Goal: Check status: Check status

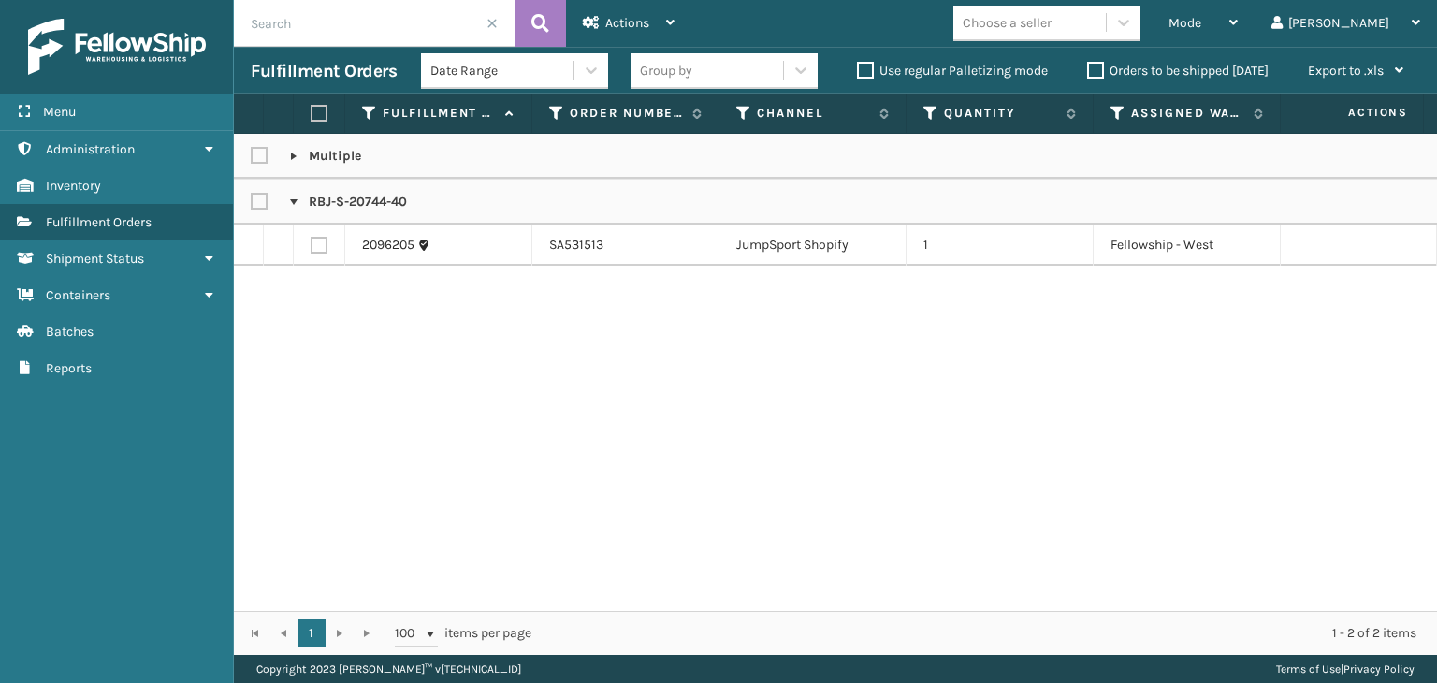
click at [401, 33] on input "text" at bounding box center [374, 23] width 281 height 47
type input "PB-Z9W1-SEKR"
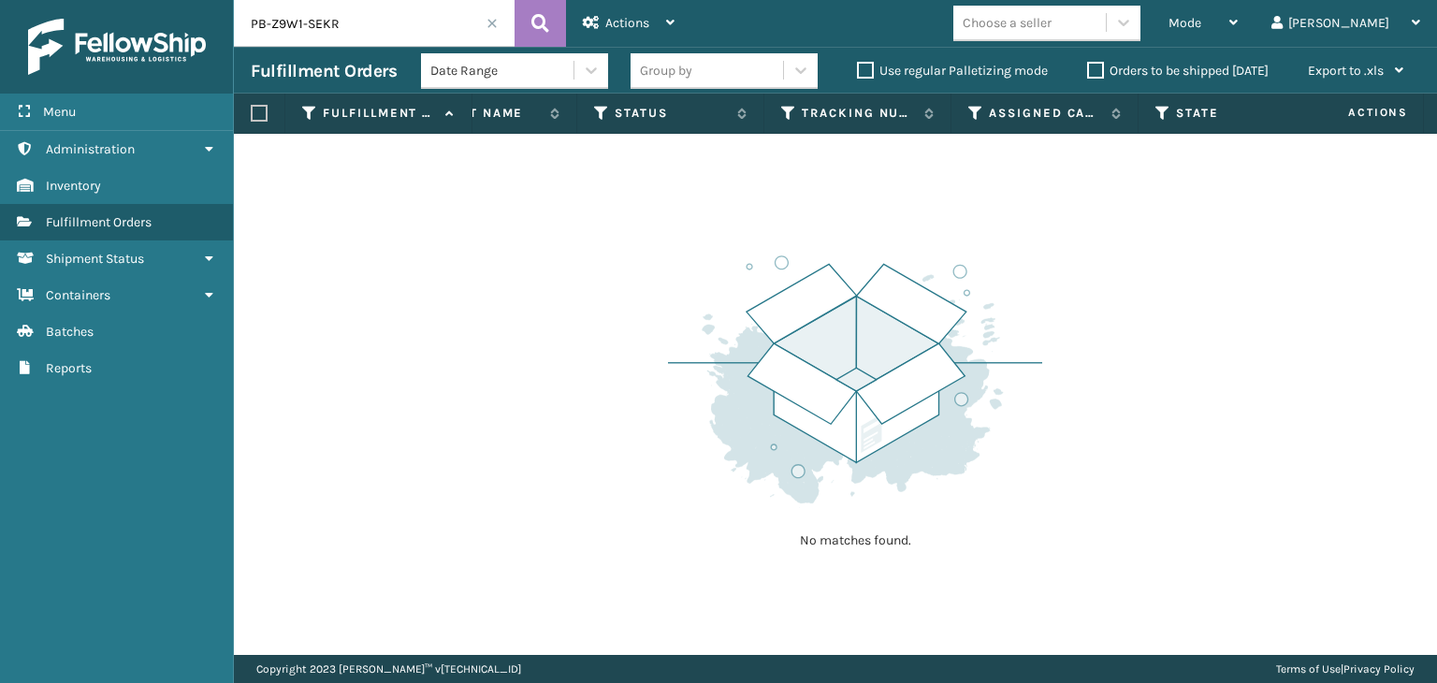
scroll to position [0, 936]
click at [1238, 14] on div "Mode" at bounding box center [1203, 23] width 69 height 47
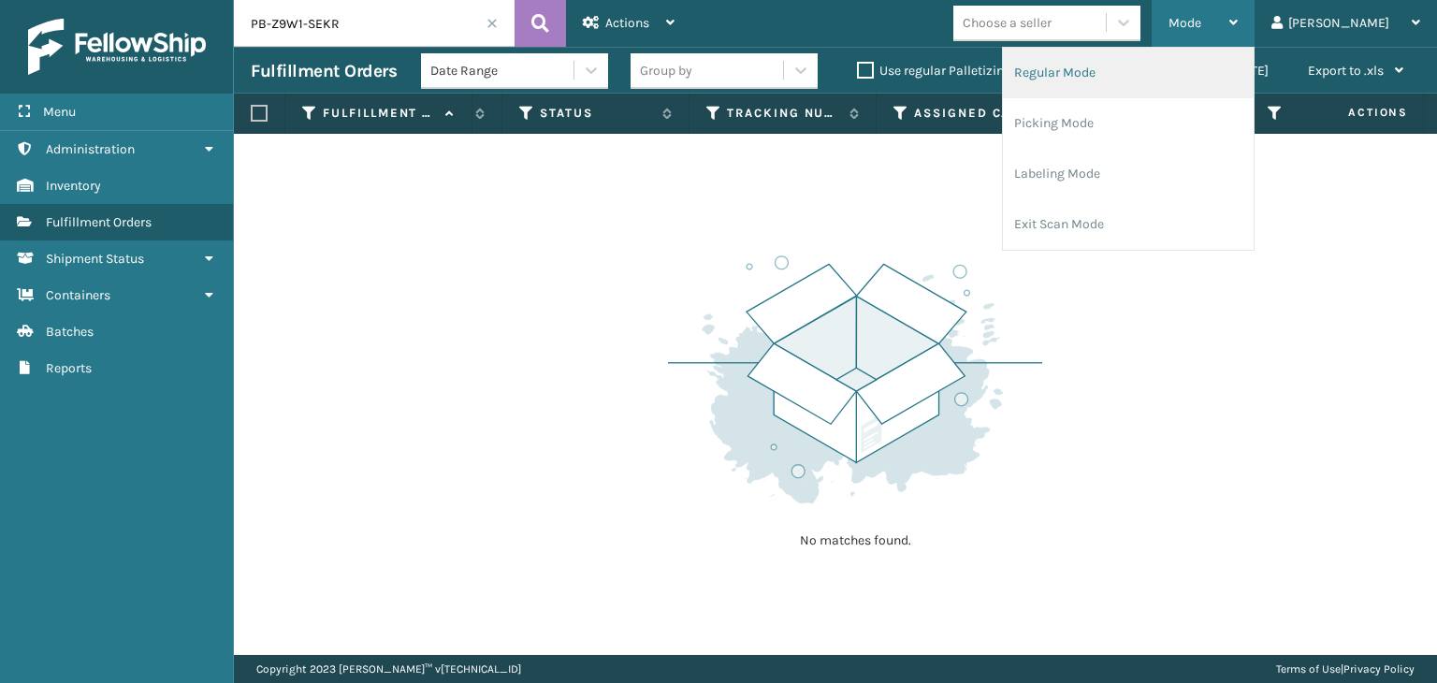
click at [1224, 56] on li "Regular Mode" at bounding box center [1128, 73] width 251 height 51
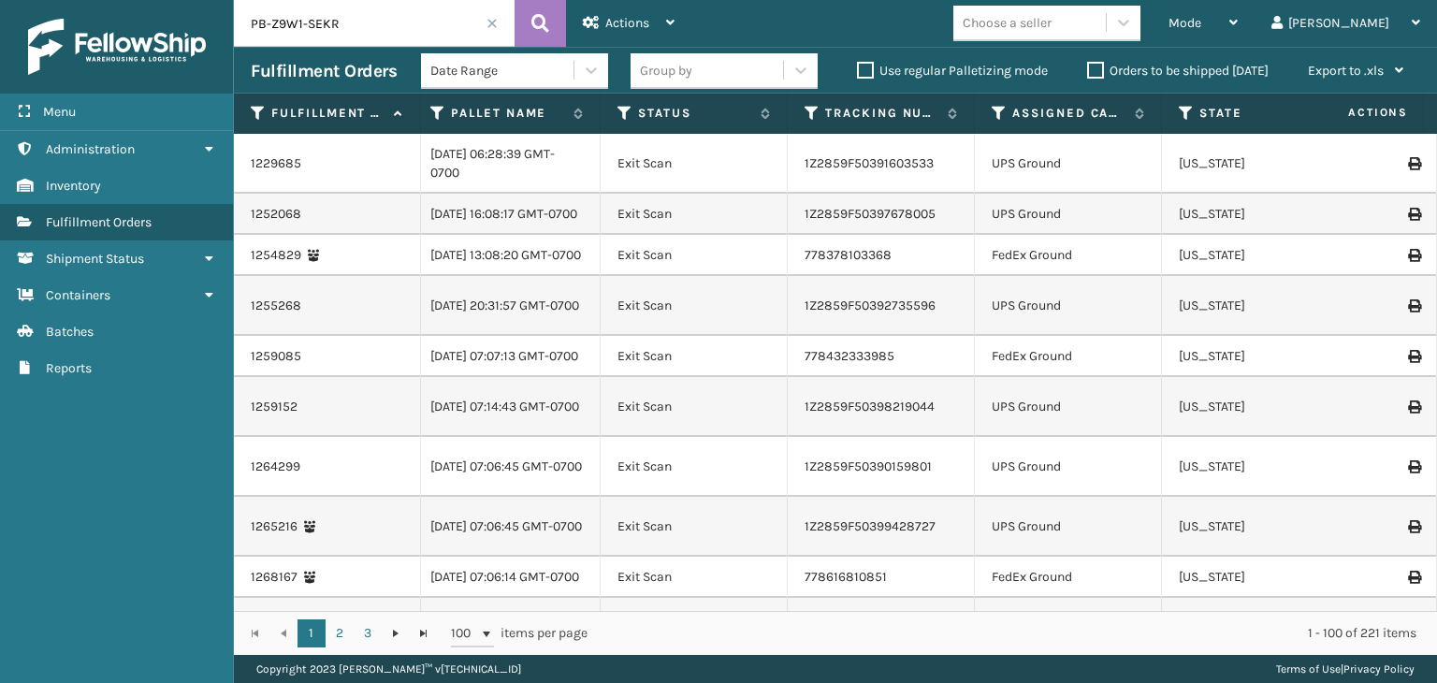
scroll to position [0, 785]
click at [632, 114] on icon at bounding box center [625, 113] width 15 height 17
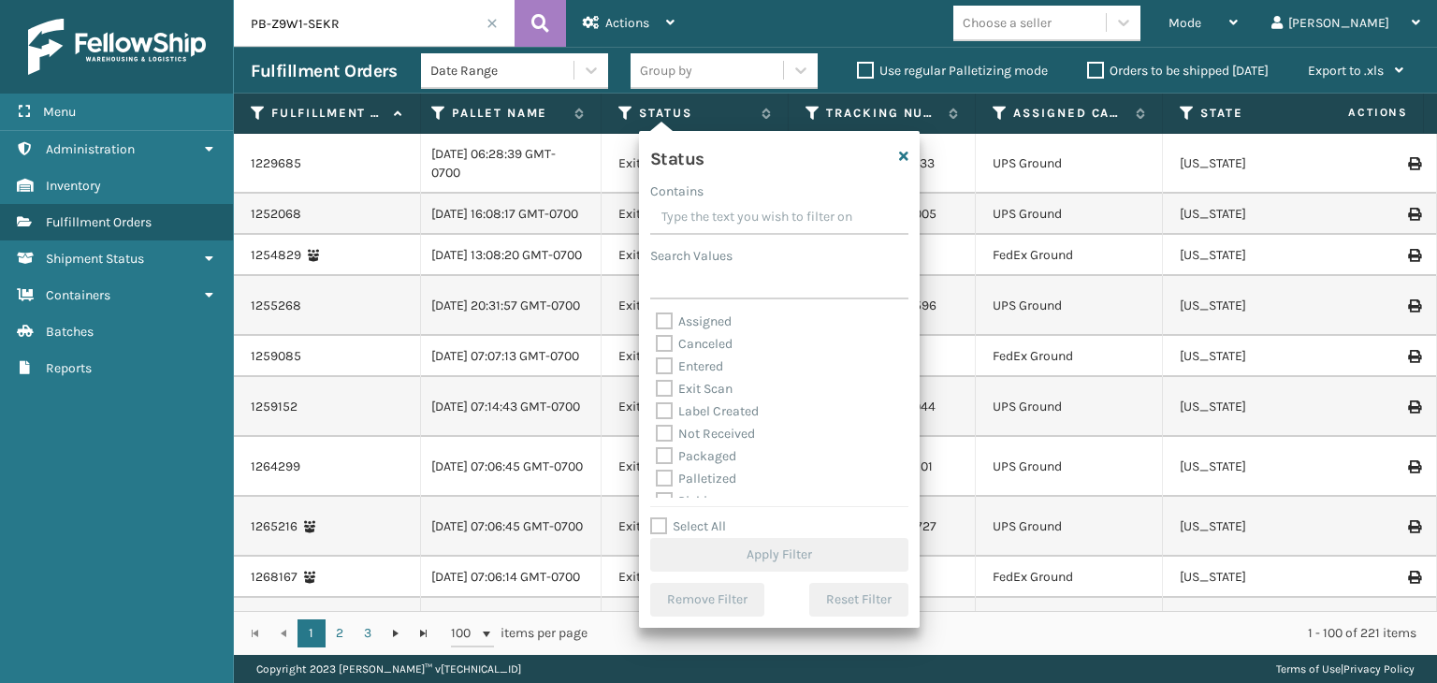
click at [701, 476] on label "Palletized" at bounding box center [696, 479] width 80 height 16
click at [657, 476] on input "Palletized" at bounding box center [656, 474] width 1 height 12
checkbox input "true"
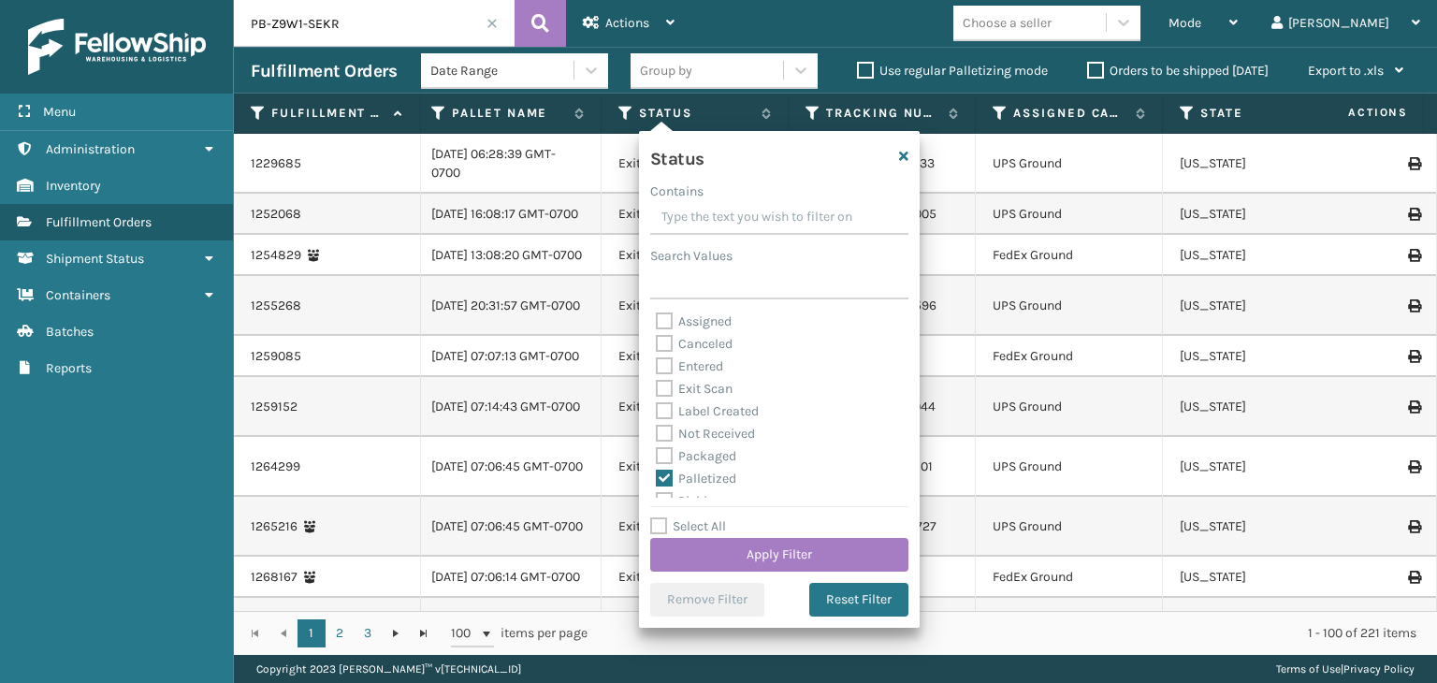
click at [772, 575] on div "Status Contains Search Values Assigned Canceled Entered Exit Scan Label Created…" at bounding box center [779, 379] width 281 height 497
click at [772, 561] on button "Apply Filter" at bounding box center [779, 555] width 258 height 34
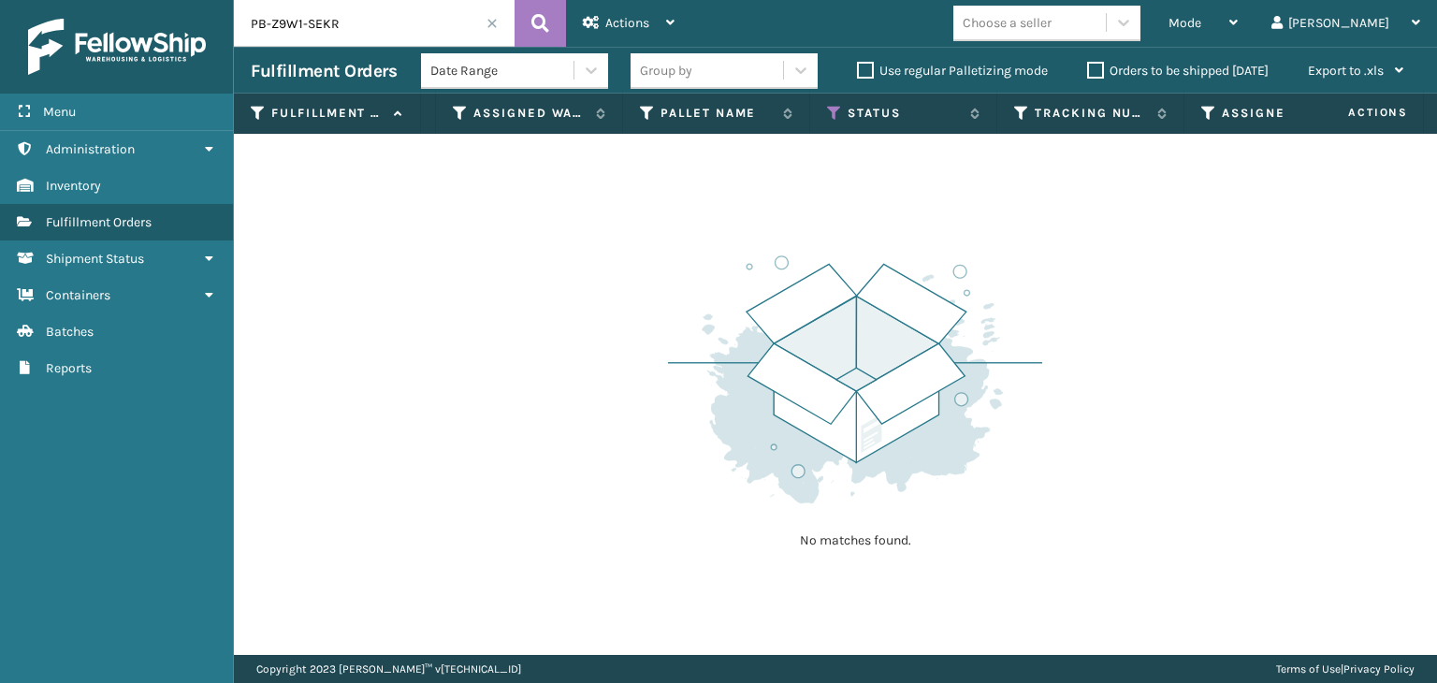
scroll to position [0, 579]
click at [831, 109] on icon at bounding box center [831, 113] width 15 height 17
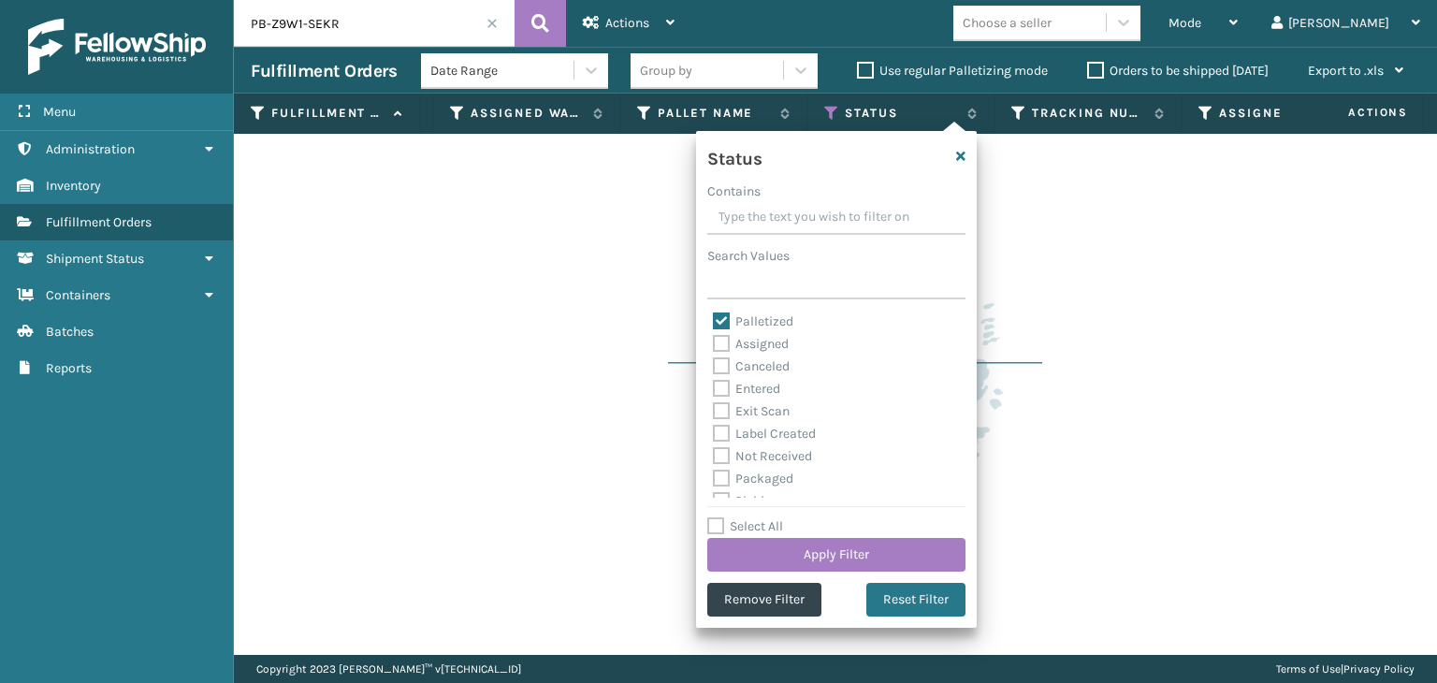
click at [773, 408] on label "Exit Scan" at bounding box center [751, 411] width 77 height 16
click at [714, 408] on input "Exit Scan" at bounding box center [713, 406] width 1 height 12
checkbox input "true"
click at [868, 550] on button "Apply Filter" at bounding box center [836, 555] width 258 height 34
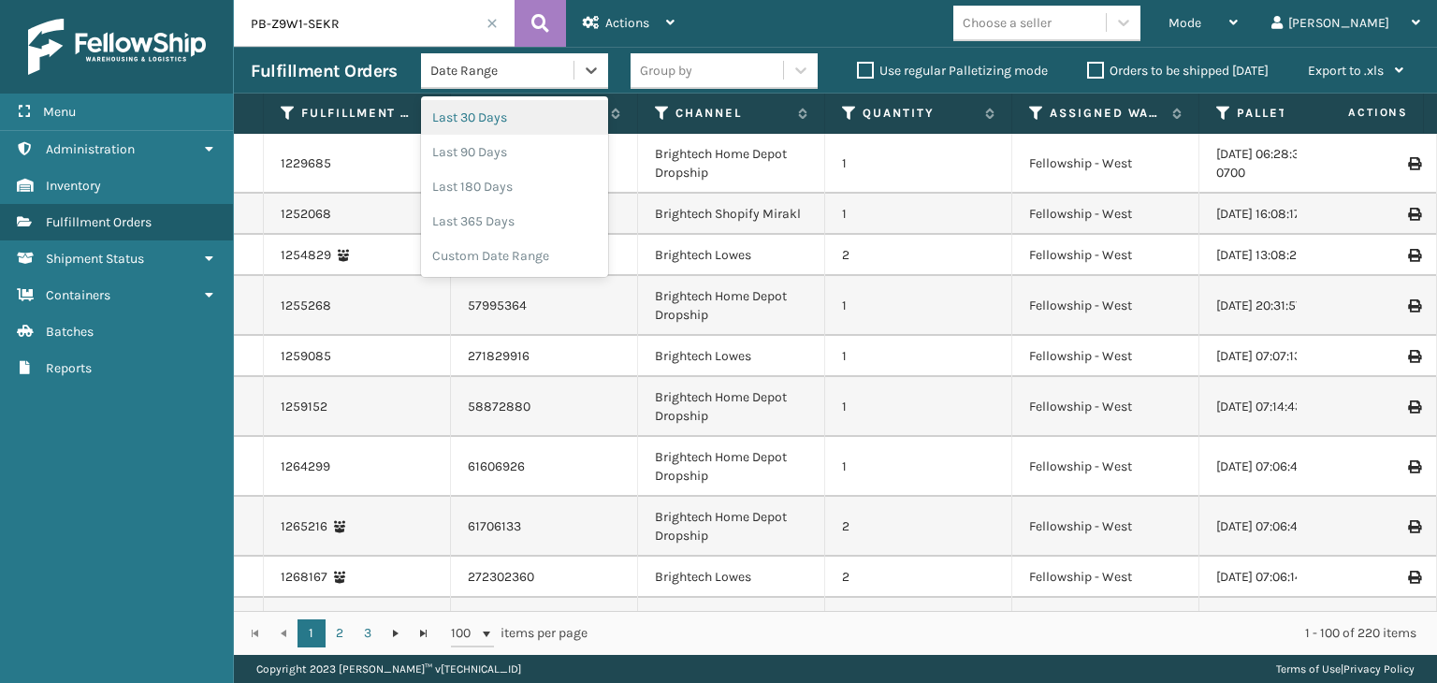
click at [522, 79] on div "Date Range" at bounding box center [502, 71] width 145 height 20
click at [520, 253] on div "Custom Date Range" at bounding box center [514, 256] width 187 height 35
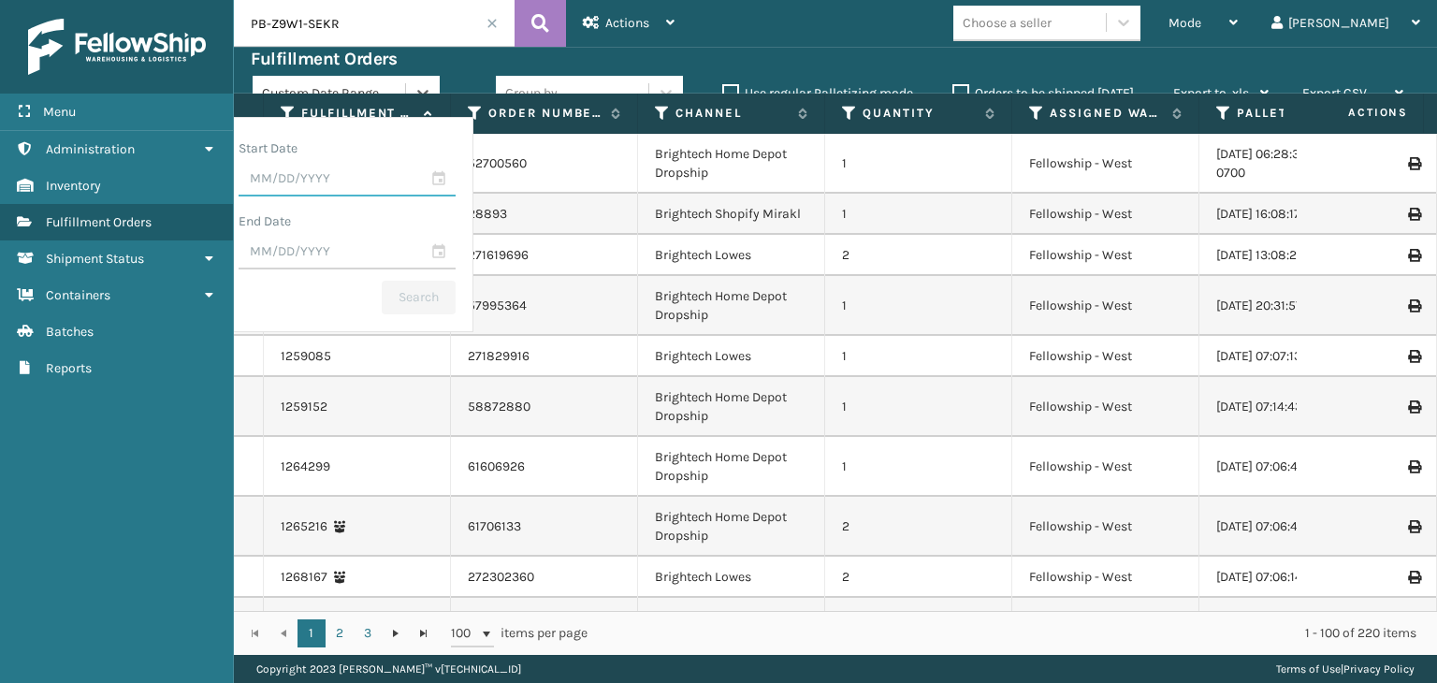
click at [423, 178] on input "text" at bounding box center [347, 180] width 217 height 34
click at [316, 381] on div "23" at bounding box center [302, 390] width 28 height 28
type input "[DATE]"
click at [456, 252] on input "text" at bounding box center [347, 253] width 217 height 34
click at [381, 460] on div "25" at bounding box center [367, 463] width 28 height 28
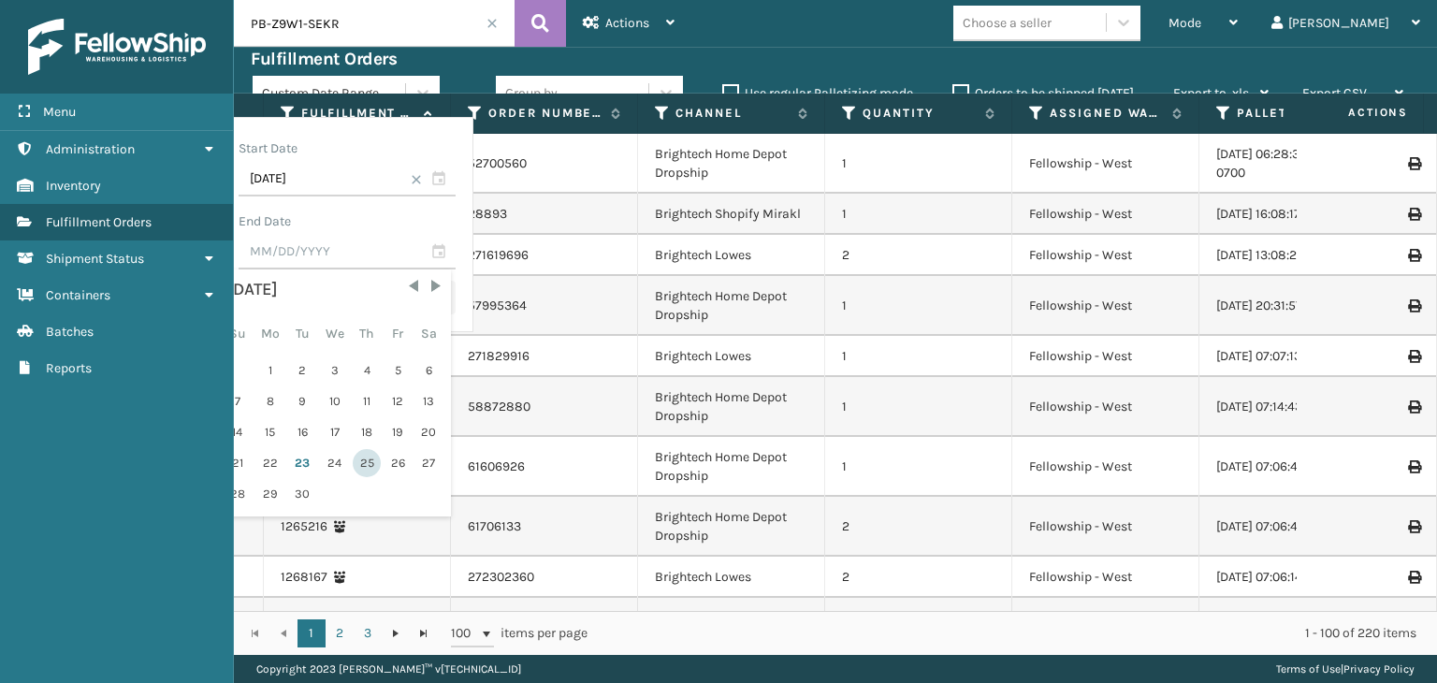
type input "[DATE]"
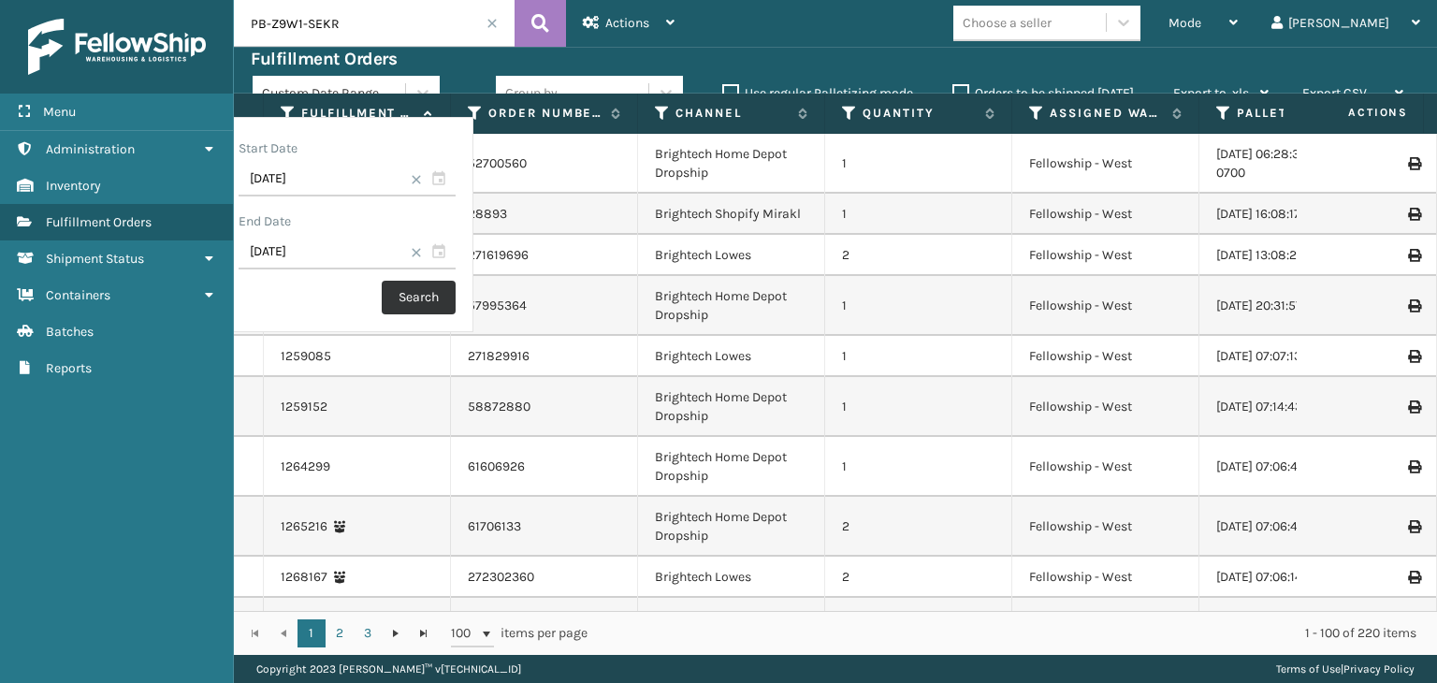
click at [456, 304] on button "Search" at bounding box center [419, 298] width 74 height 34
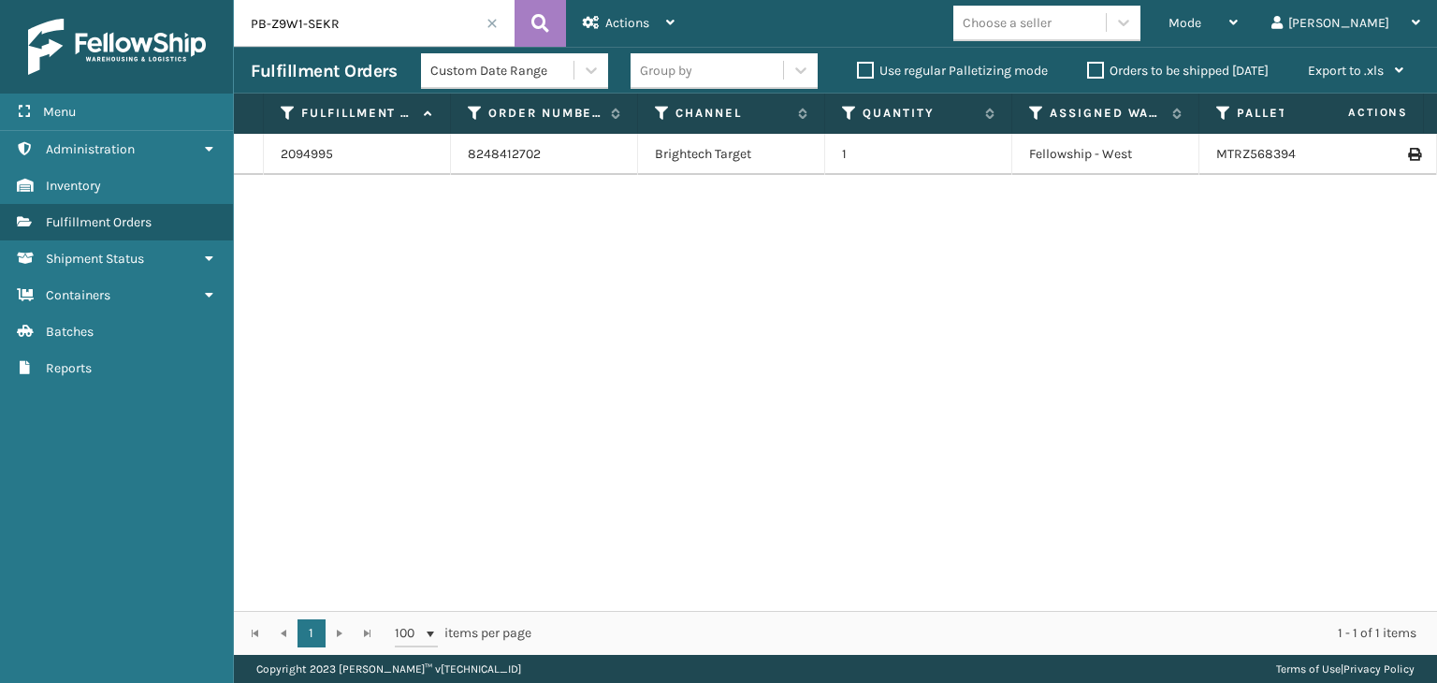
click at [658, 65] on div "Group by" at bounding box center [666, 71] width 52 height 20
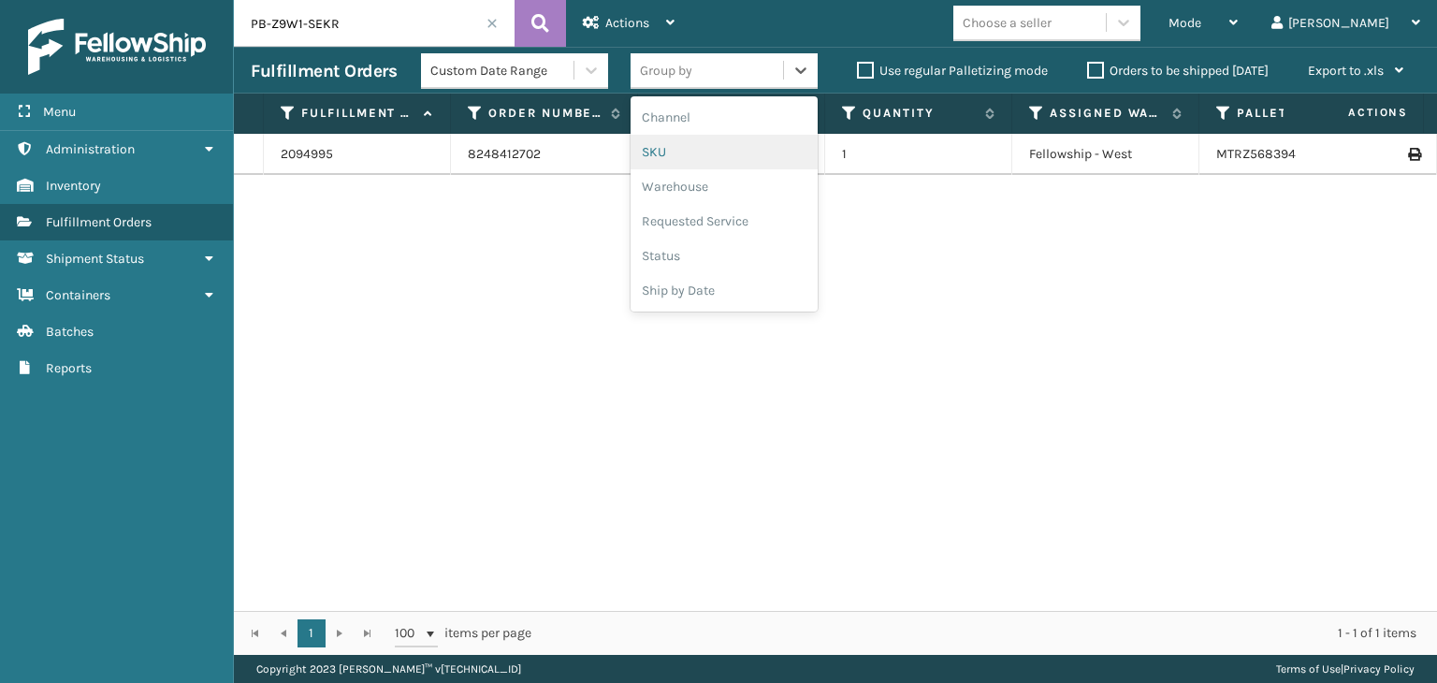
click at [682, 154] on div "SKU" at bounding box center [724, 152] width 187 height 35
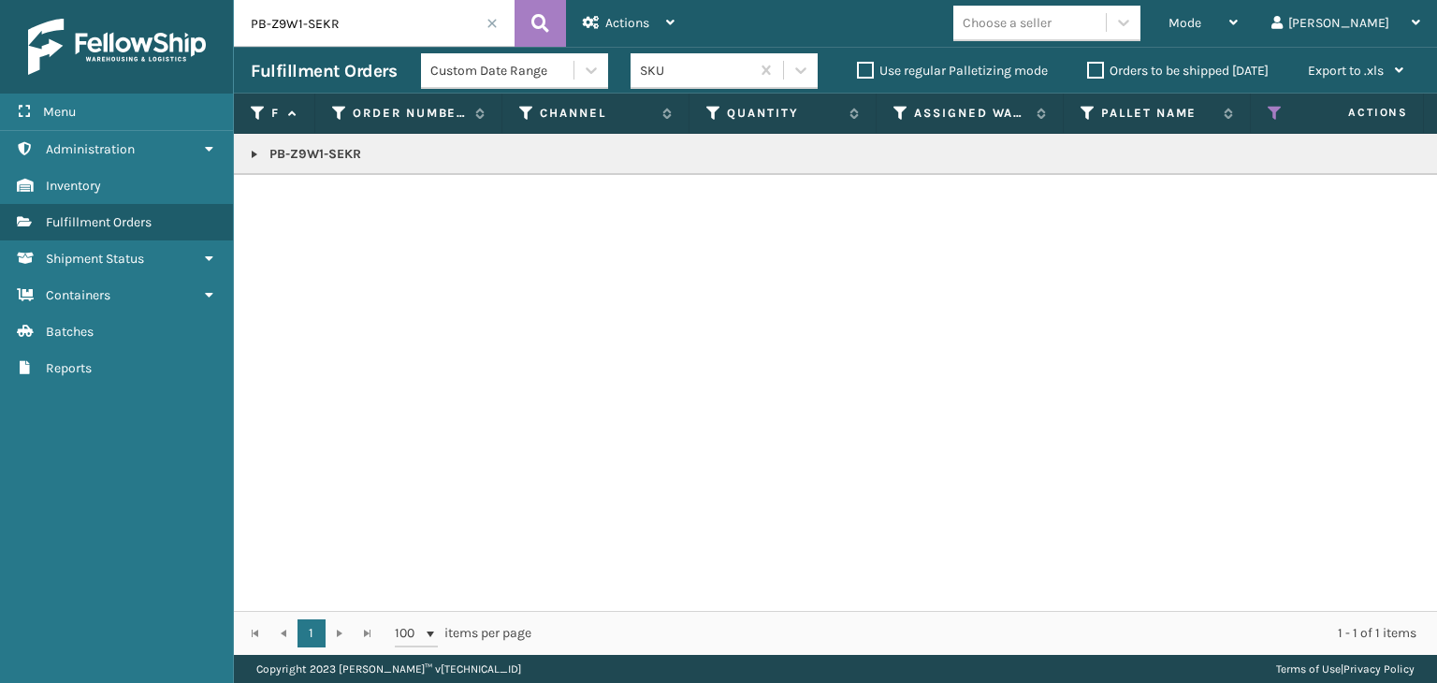
click at [254, 154] on link at bounding box center [254, 154] width 15 height 15
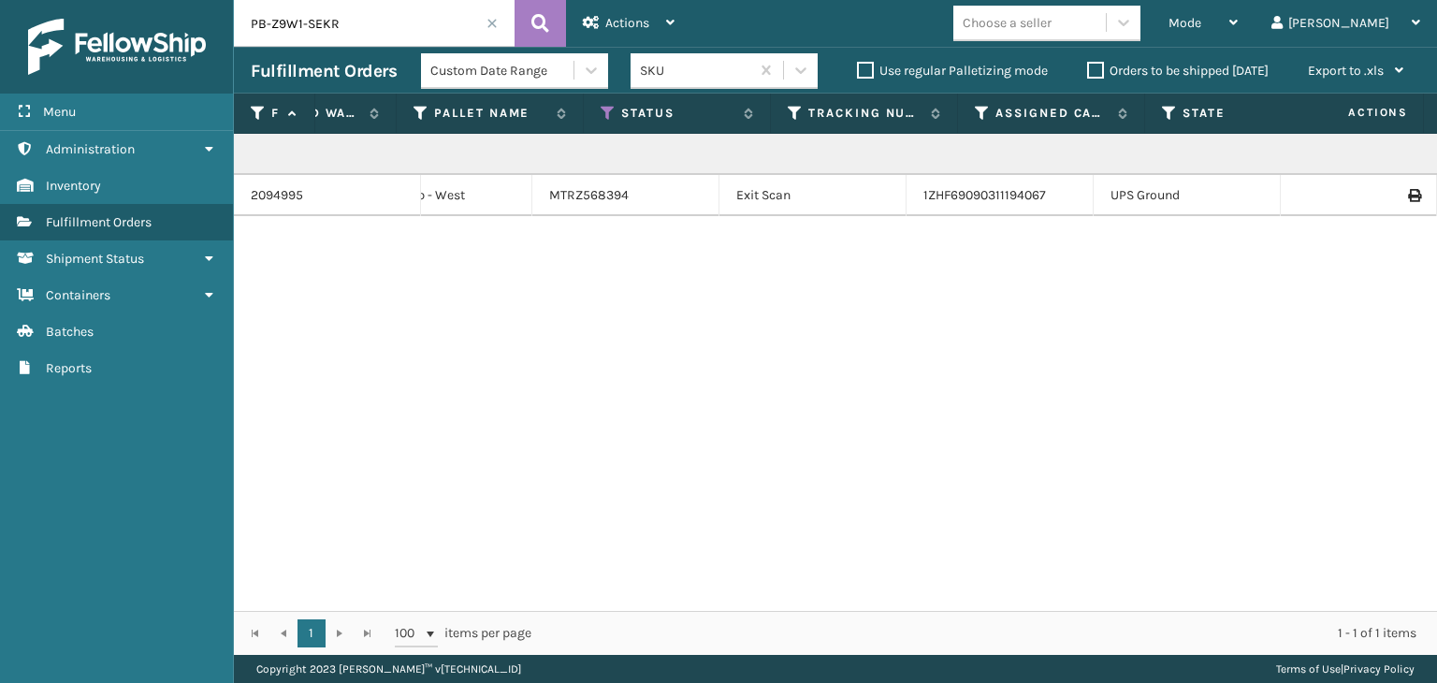
scroll to position [0, 0]
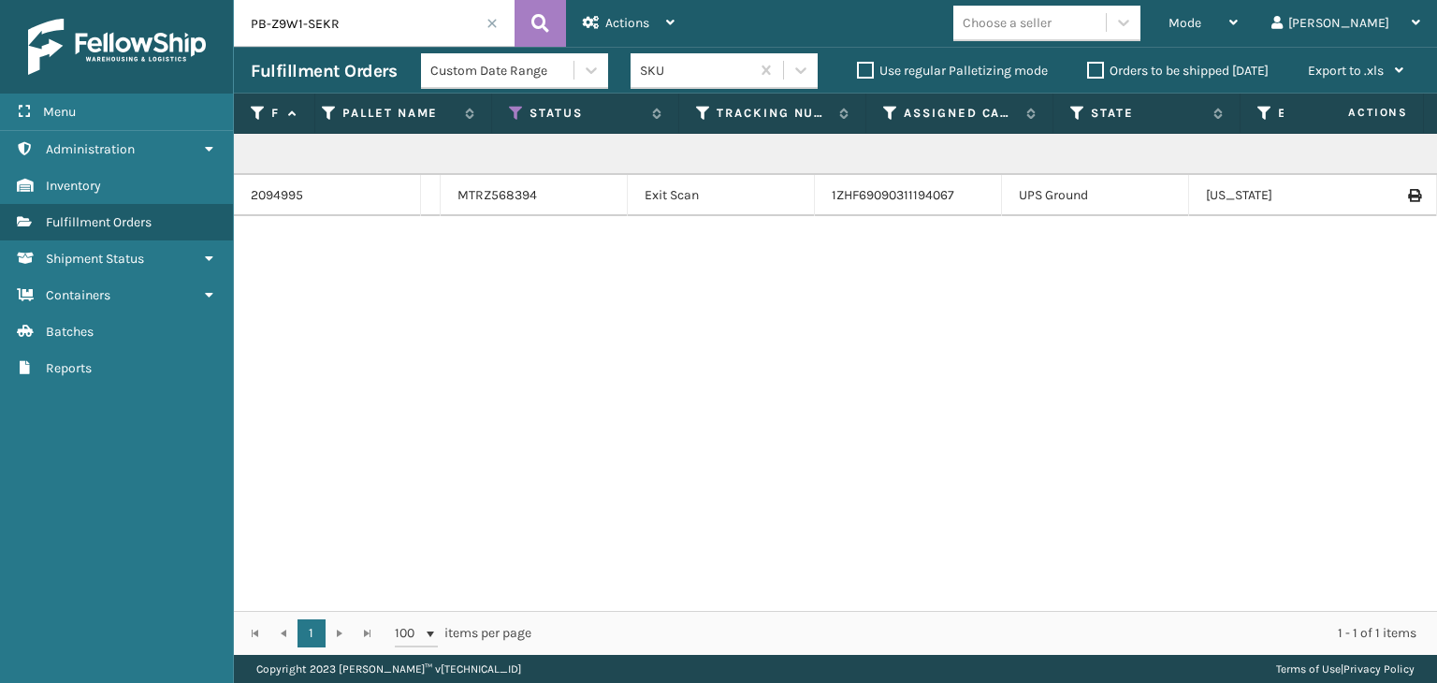
drag, startPoint x: 469, startPoint y: 22, endPoint x: 0, endPoint y: 20, distance: 468.8
click at [0, 0] on div "Menu Administration Inventory Fulfillment Orders Shipment Status Containers Bat…" at bounding box center [718, 0] width 1437 height 0
paste input "FL-LNDRP-BRS"
type input "FL-LNDRP-BRS"
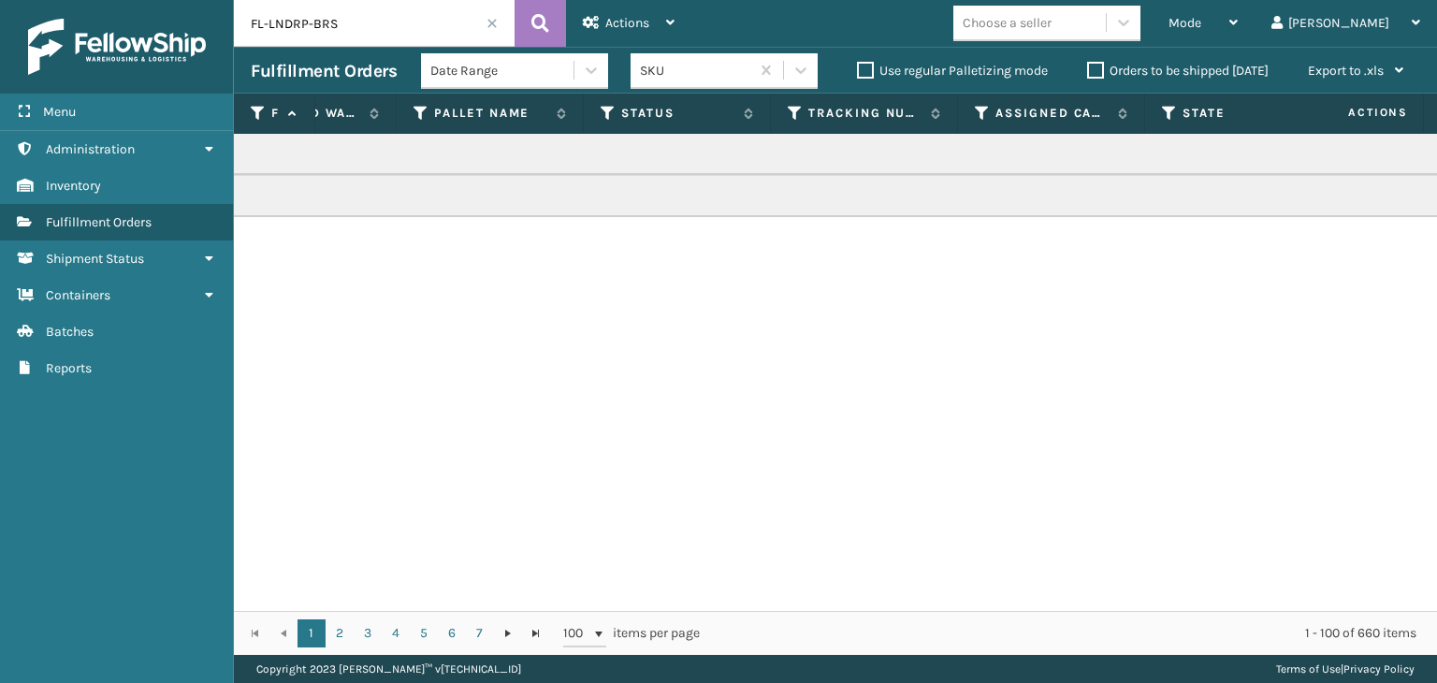
scroll to position [0, 704]
click at [569, 108] on icon at bounding box center [571, 113] width 15 height 17
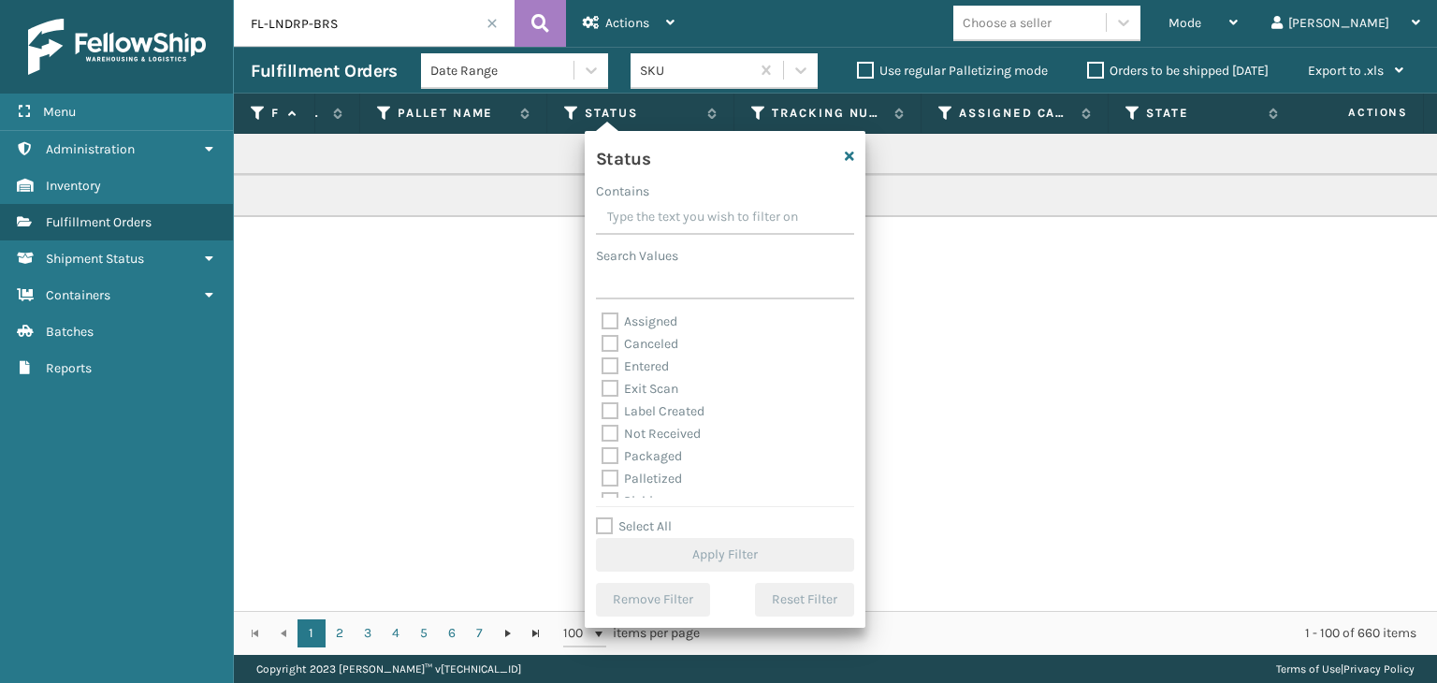
click at [659, 387] on label "Exit Scan" at bounding box center [640, 389] width 77 height 16
click at [603, 387] on input "Exit Scan" at bounding box center [602, 384] width 1 height 12
checkbox input "true"
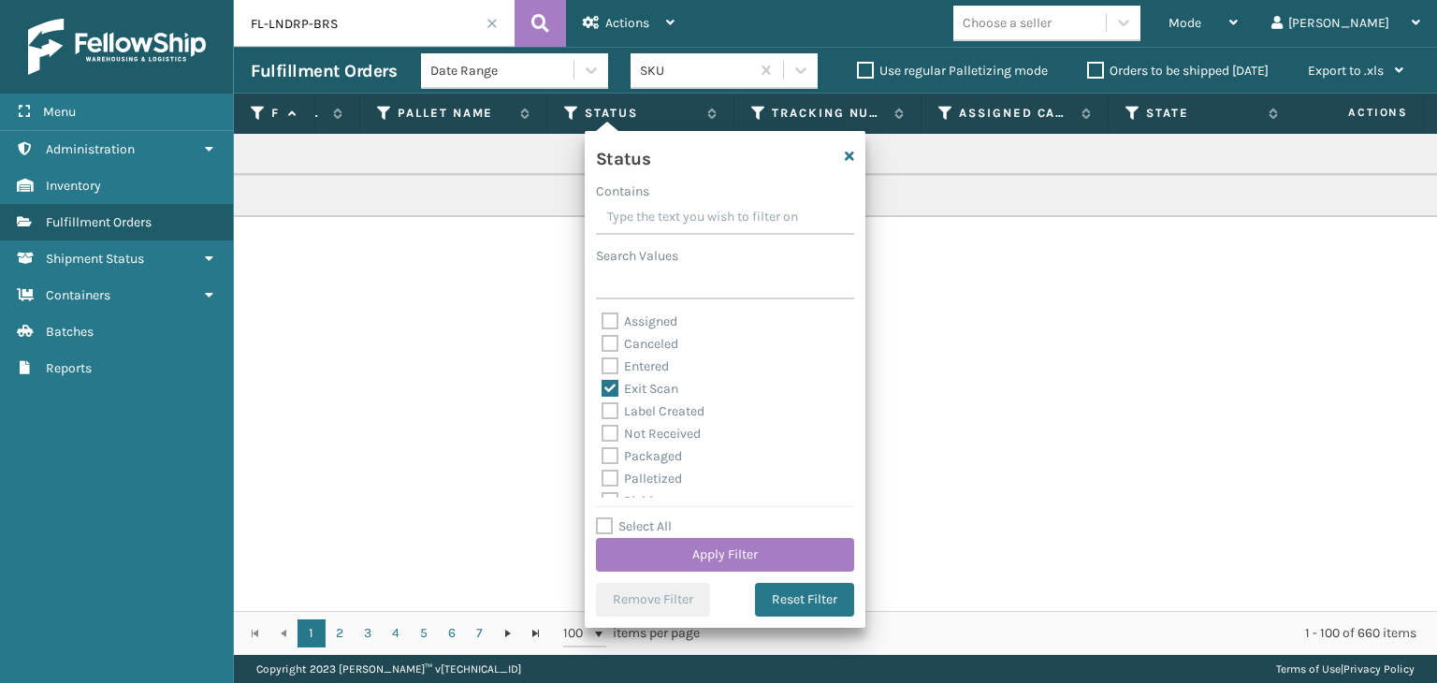
click at [656, 482] on label "Palletized" at bounding box center [642, 479] width 80 height 16
click at [603, 480] on input "Palletized" at bounding box center [602, 474] width 1 height 12
checkbox input "true"
click at [693, 558] on button "Apply Filter" at bounding box center [725, 555] width 258 height 34
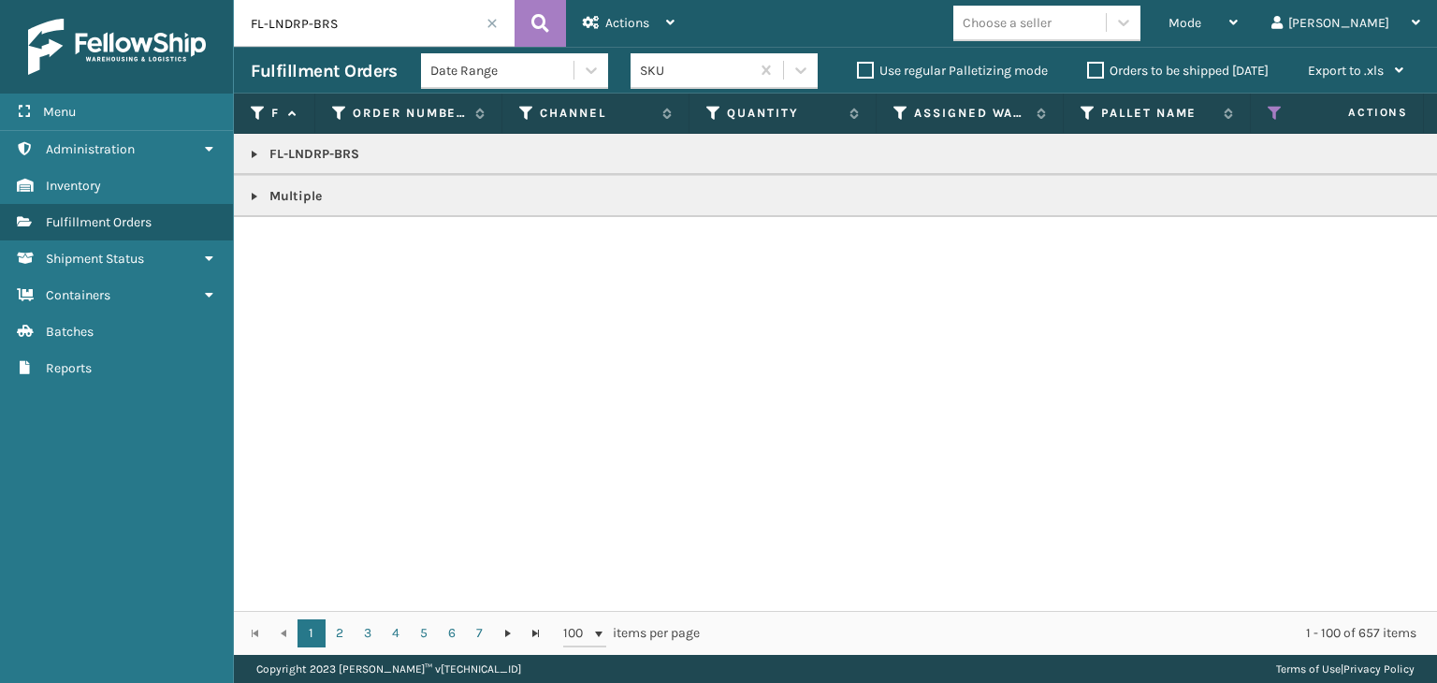
click at [503, 74] on div "Date Range" at bounding box center [502, 71] width 145 height 20
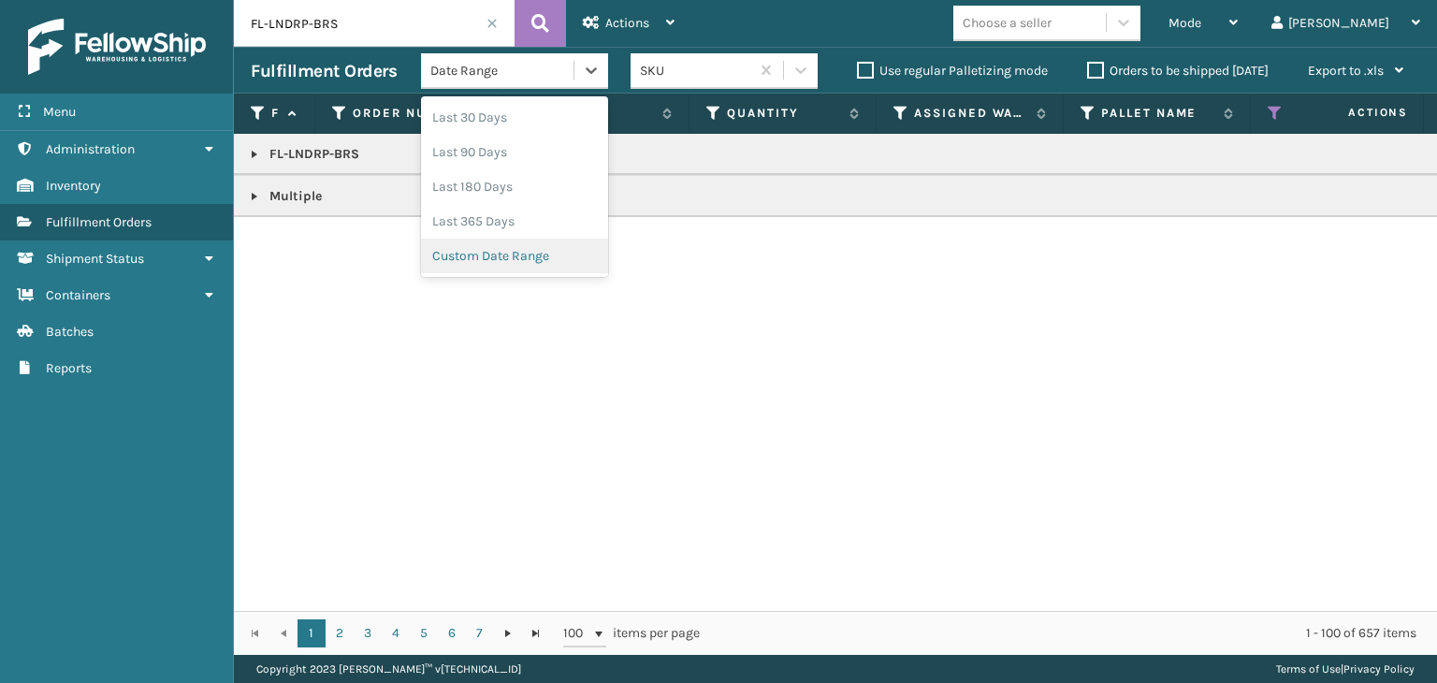
click at [555, 259] on div "Custom Date Range" at bounding box center [514, 256] width 187 height 35
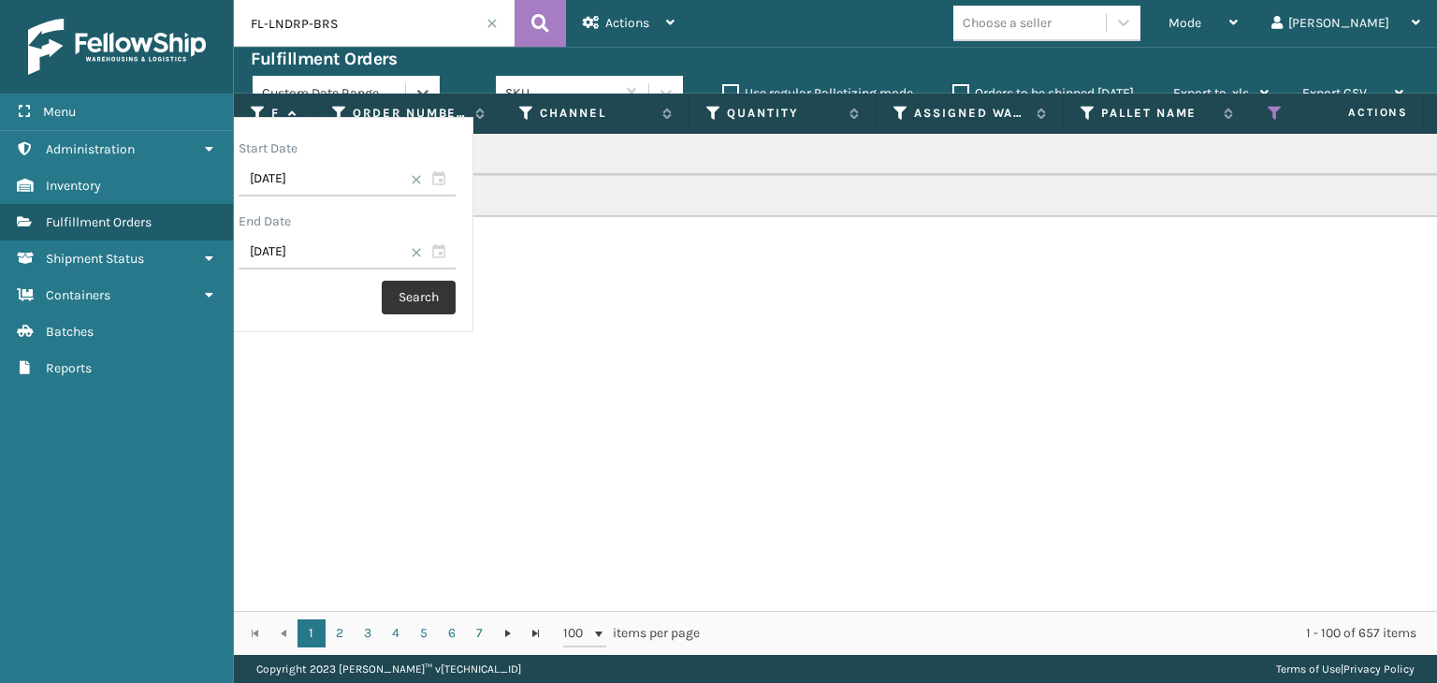
click at [456, 300] on button "Search" at bounding box center [419, 298] width 74 height 34
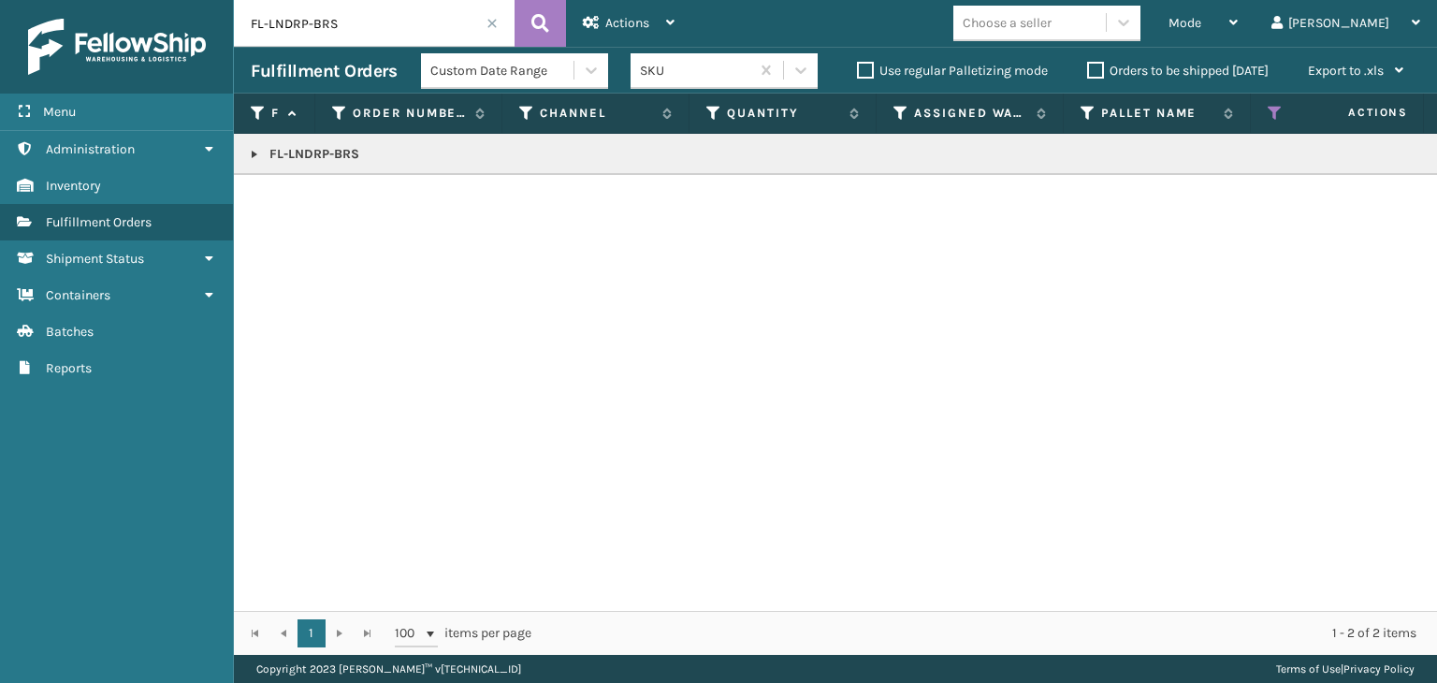
click at [251, 154] on link at bounding box center [254, 154] width 15 height 15
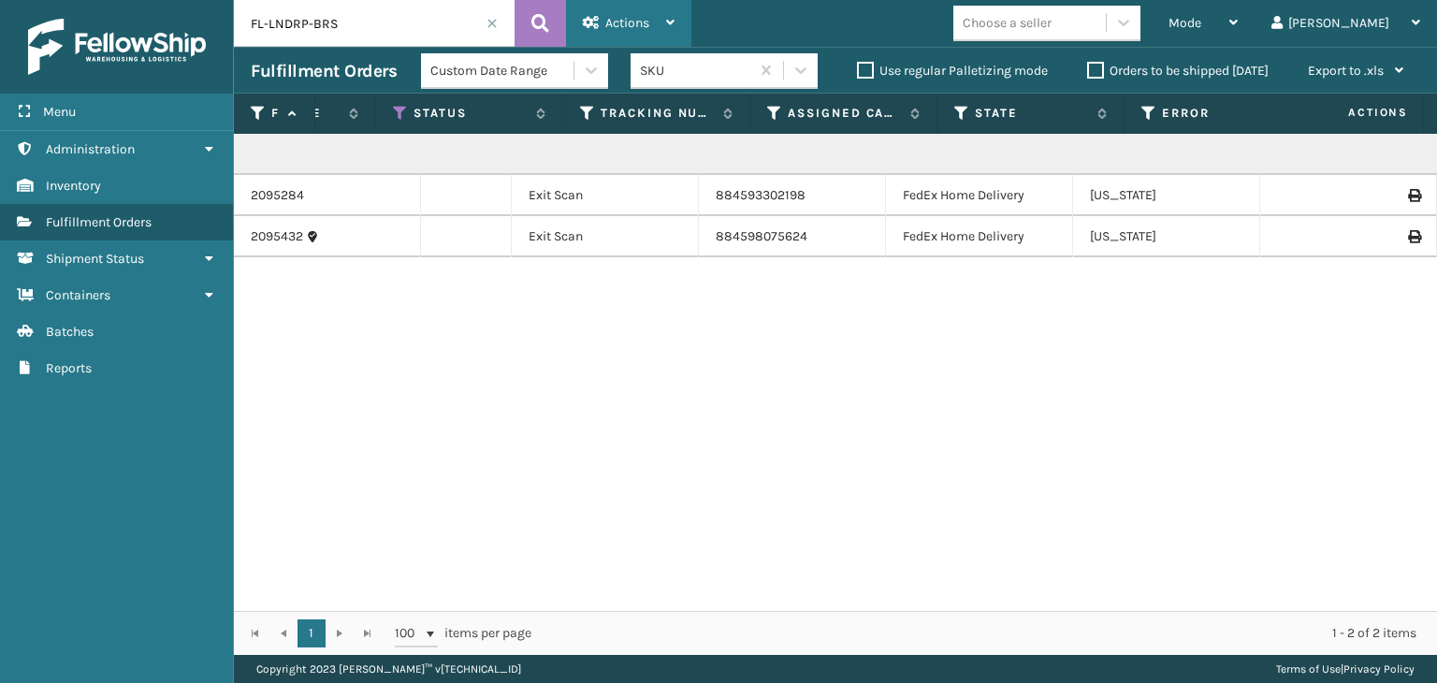
scroll to position [0, 872]
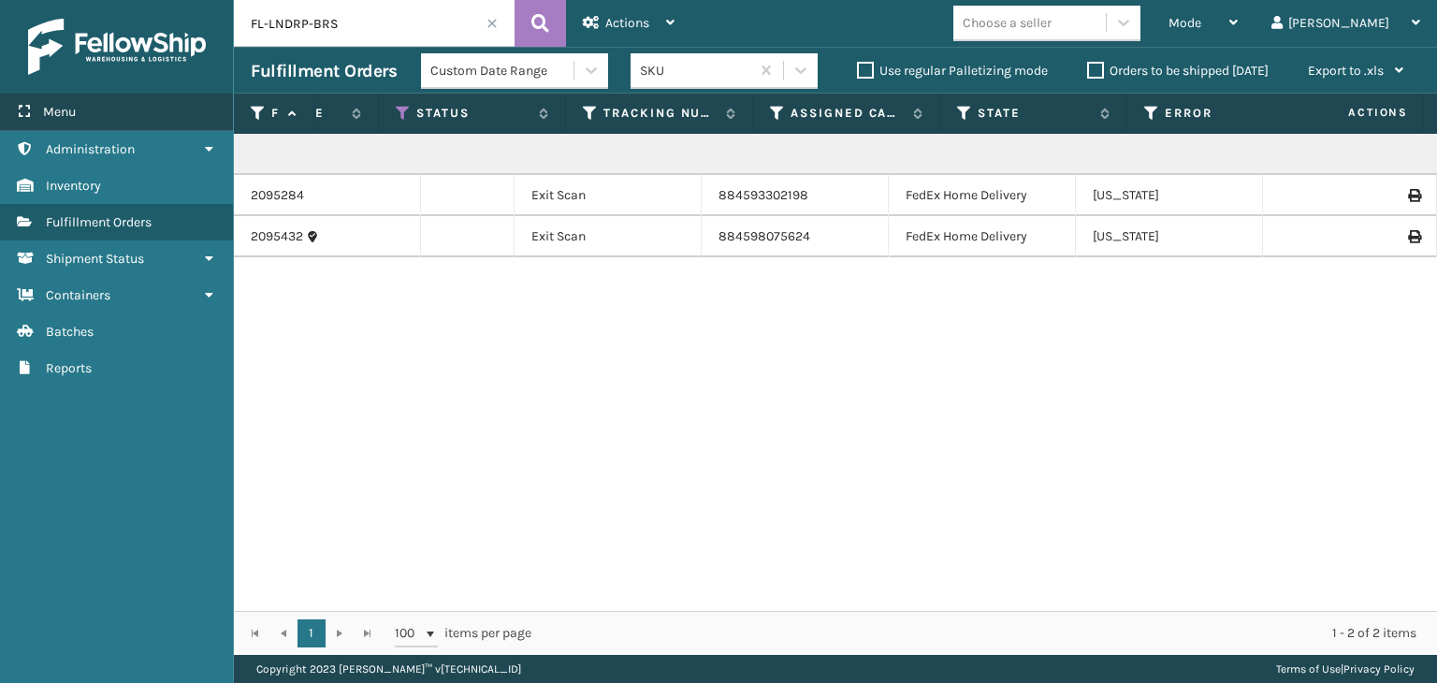
drag, startPoint x: 393, startPoint y: 30, endPoint x: 0, endPoint y: 106, distance: 400.2
click at [0, 0] on div "Menu Administration Inventory Fulfillment Orders Shipment Status Containers Bat…" at bounding box center [718, 0] width 1437 height 0
paste input "PB-Z9W1-SEKR"
type input "PB-Z9W1-SEKR"
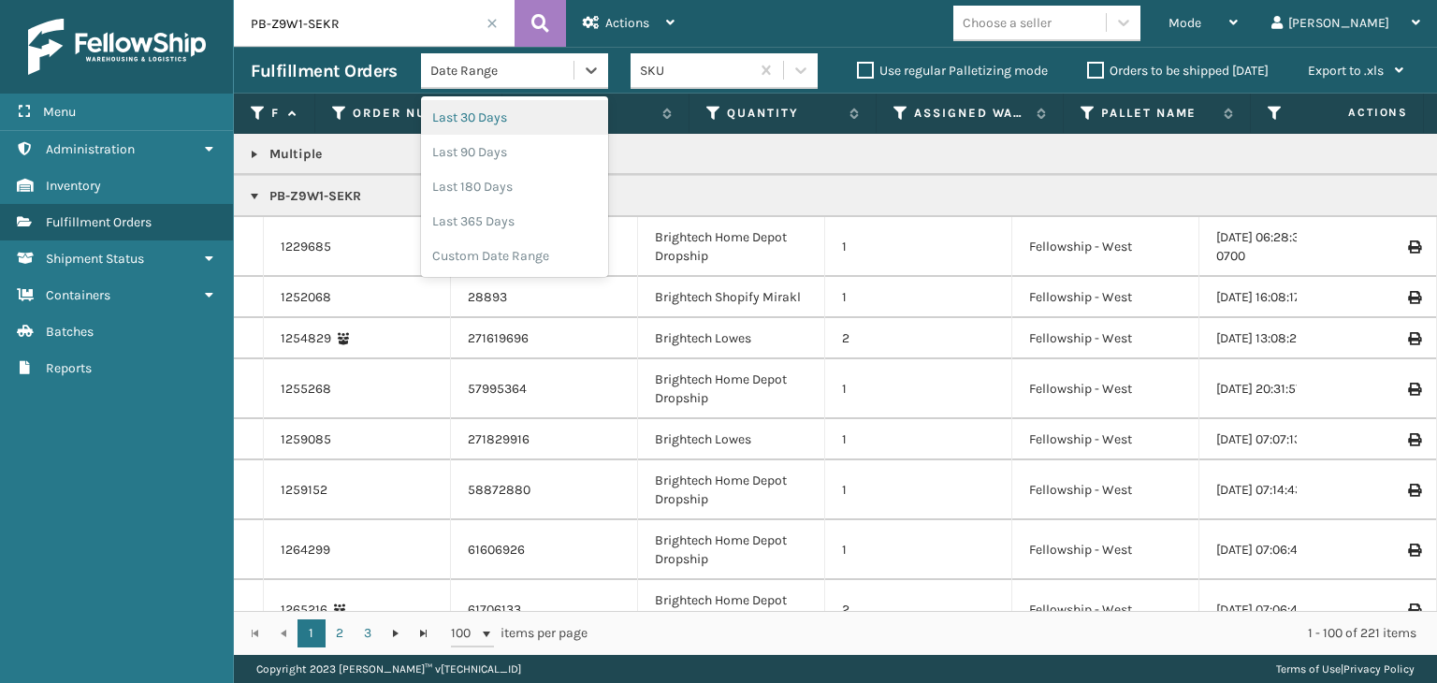
click at [513, 64] on div "Date Range" at bounding box center [502, 71] width 145 height 20
click at [539, 256] on div "Custom Date Range" at bounding box center [514, 256] width 187 height 35
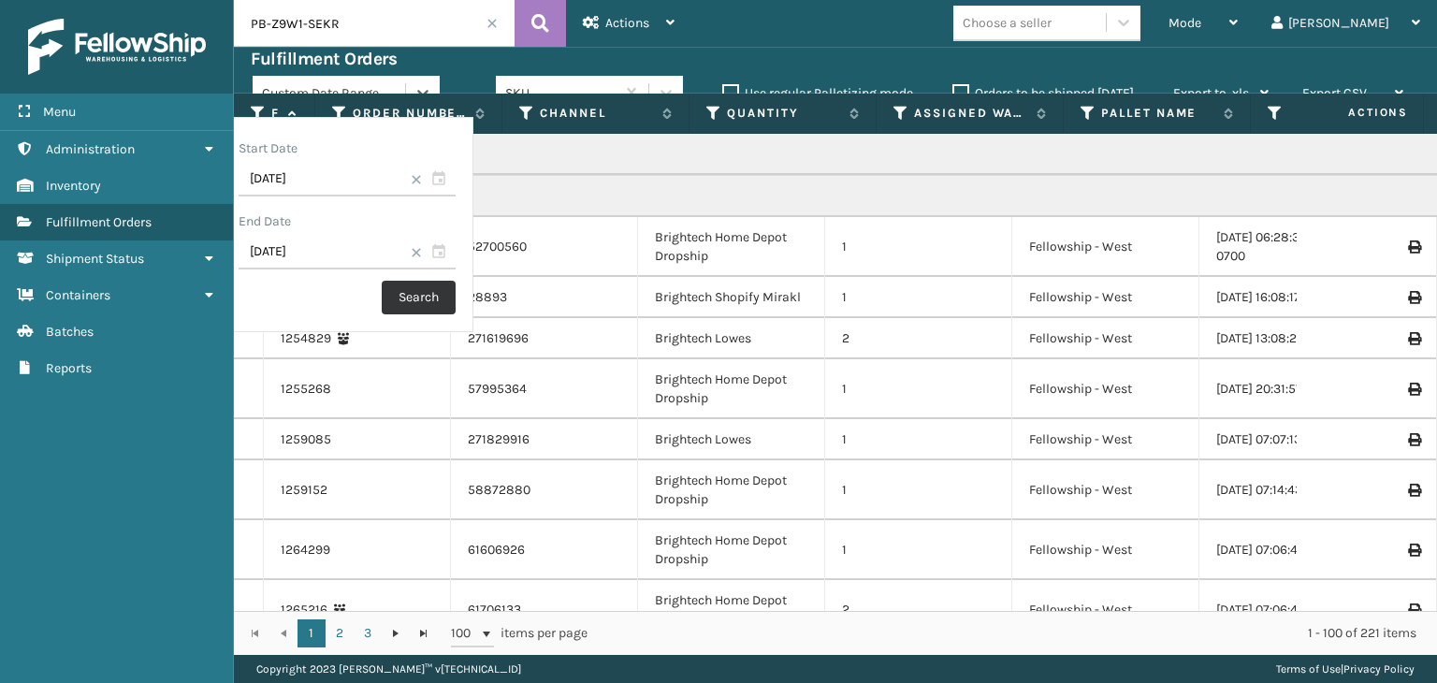
click at [456, 298] on button "Search" at bounding box center [419, 298] width 74 height 34
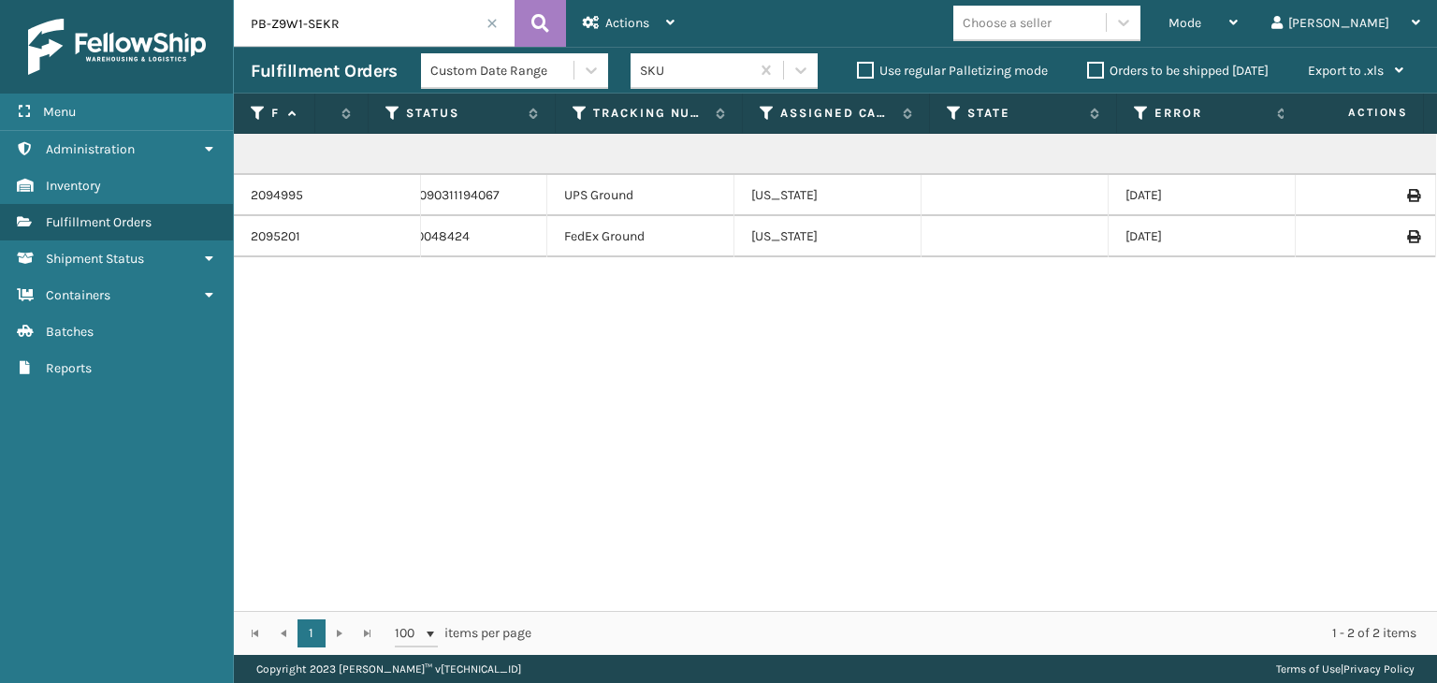
scroll to position [0, 1089]
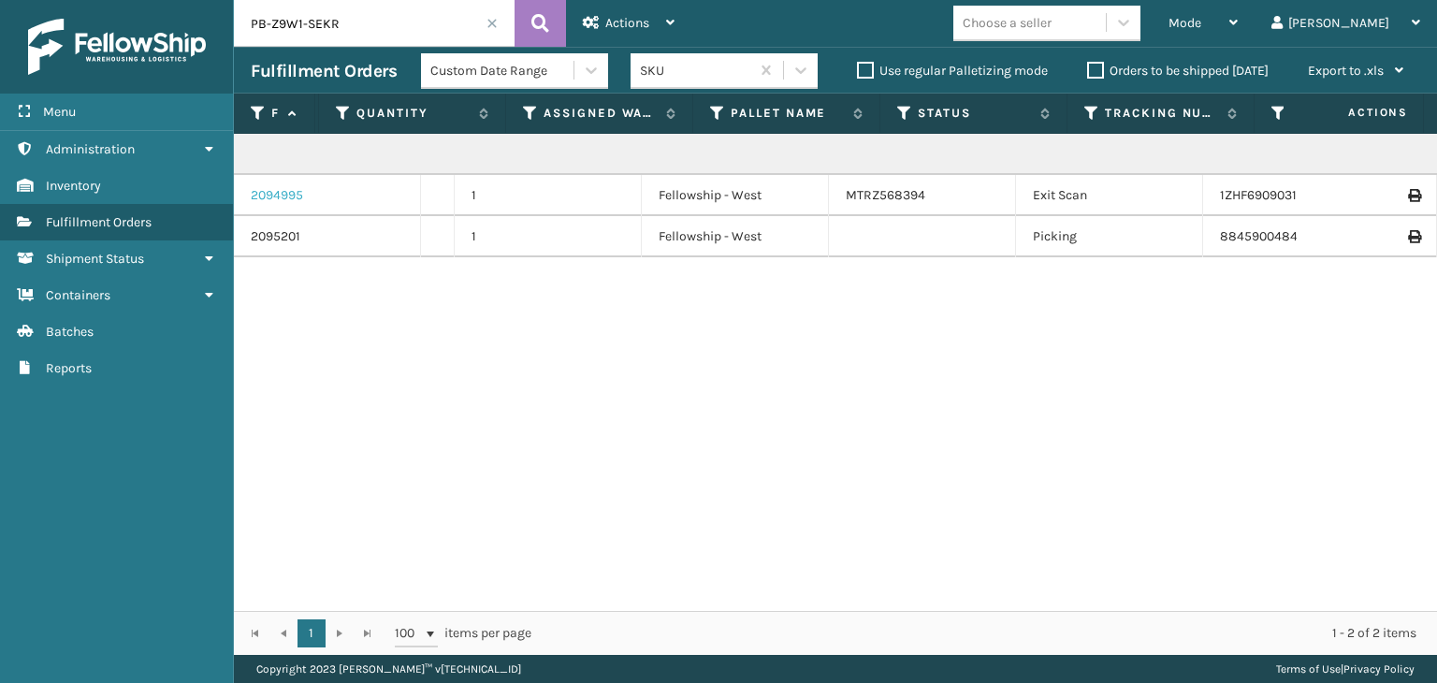
click at [288, 197] on link "2094995" at bounding box center [277, 195] width 52 height 19
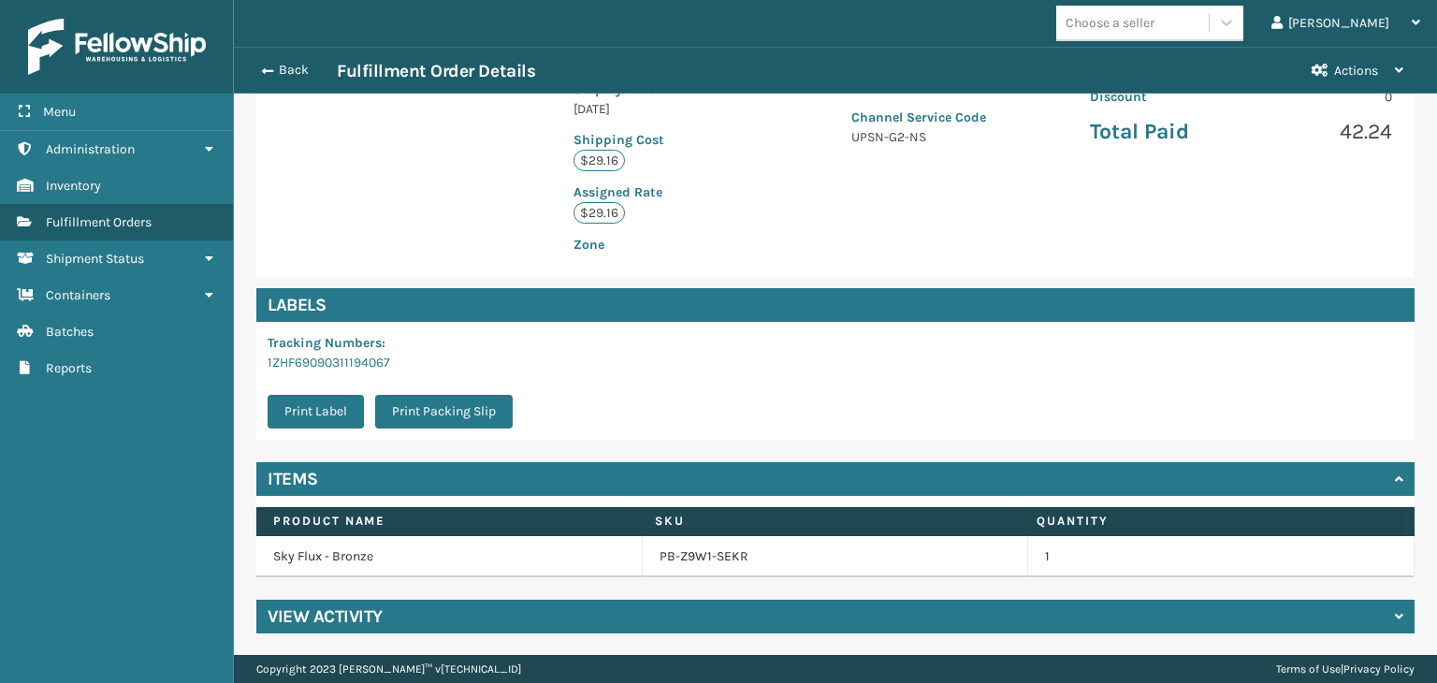
click at [443, 613] on div "View Activity" at bounding box center [835, 617] width 1158 height 34
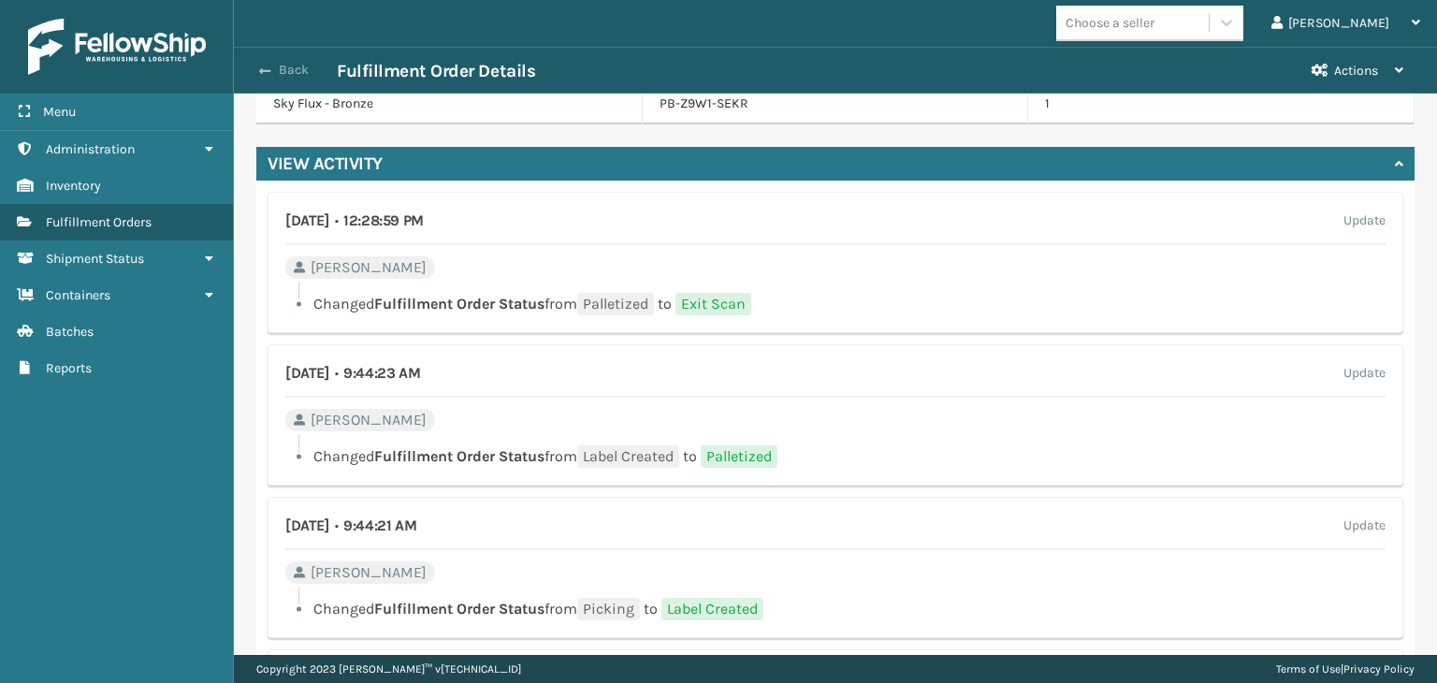
click at [301, 69] on button "Back" at bounding box center [294, 70] width 86 height 17
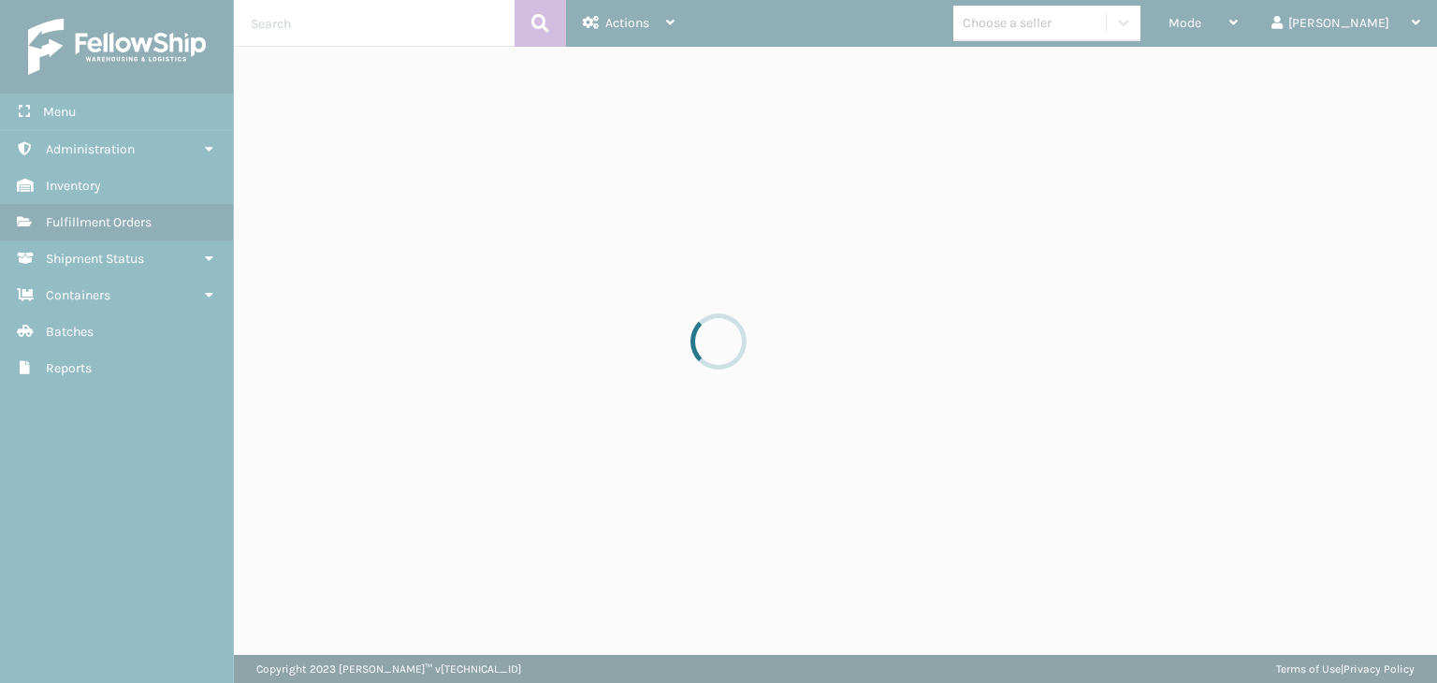
click at [312, 25] on div at bounding box center [718, 341] width 1437 height 683
click at [312, 25] on input "text" at bounding box center [374, 23] width 281 height 47
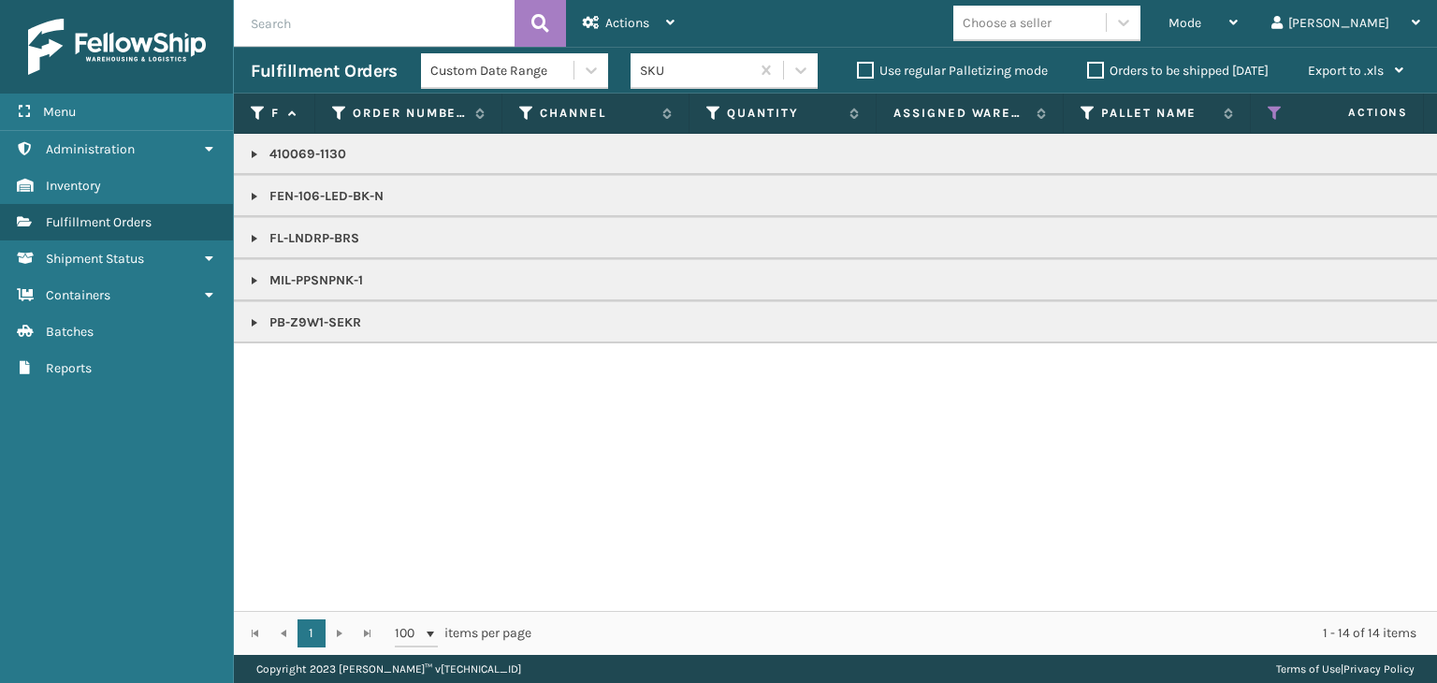
paste input "410069-1130"
type input "410069-1130"
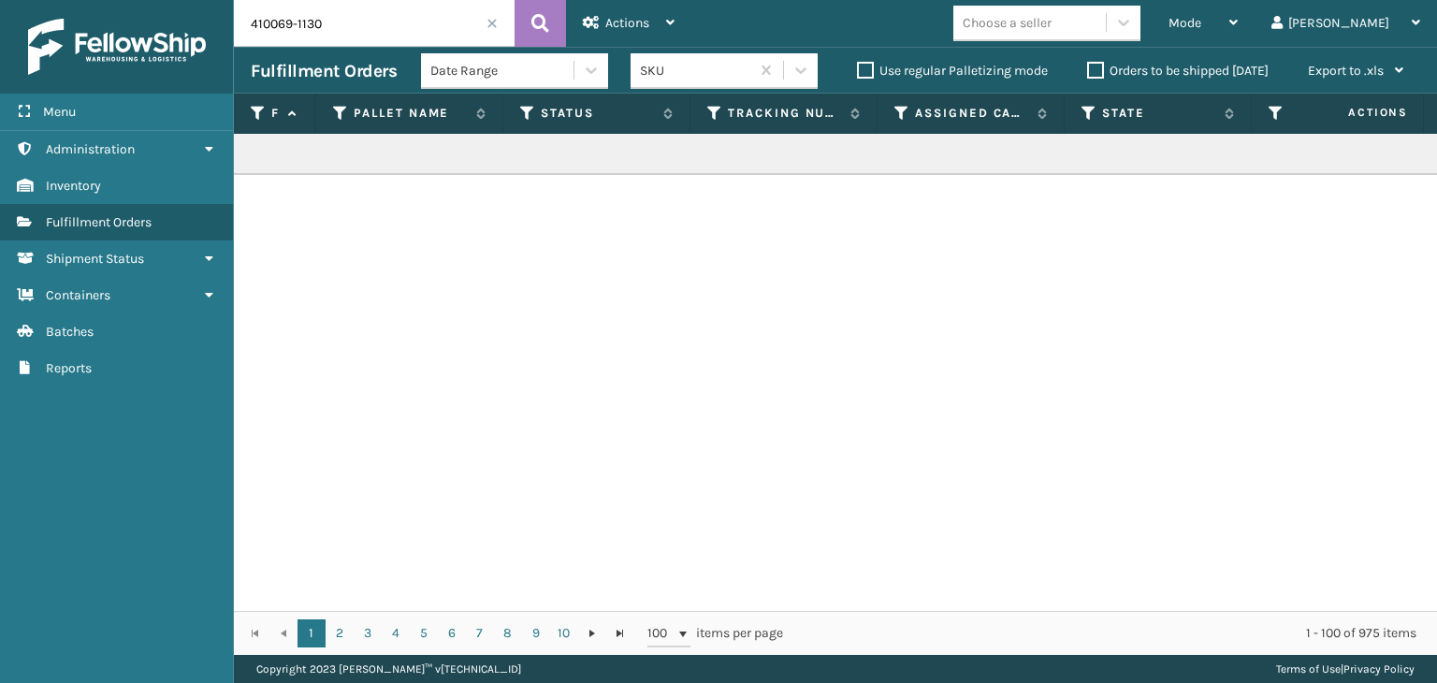
scroll to position [0, 757]
click at [510, 109] on icon at bounding box center [516, 113] width 15 height 17
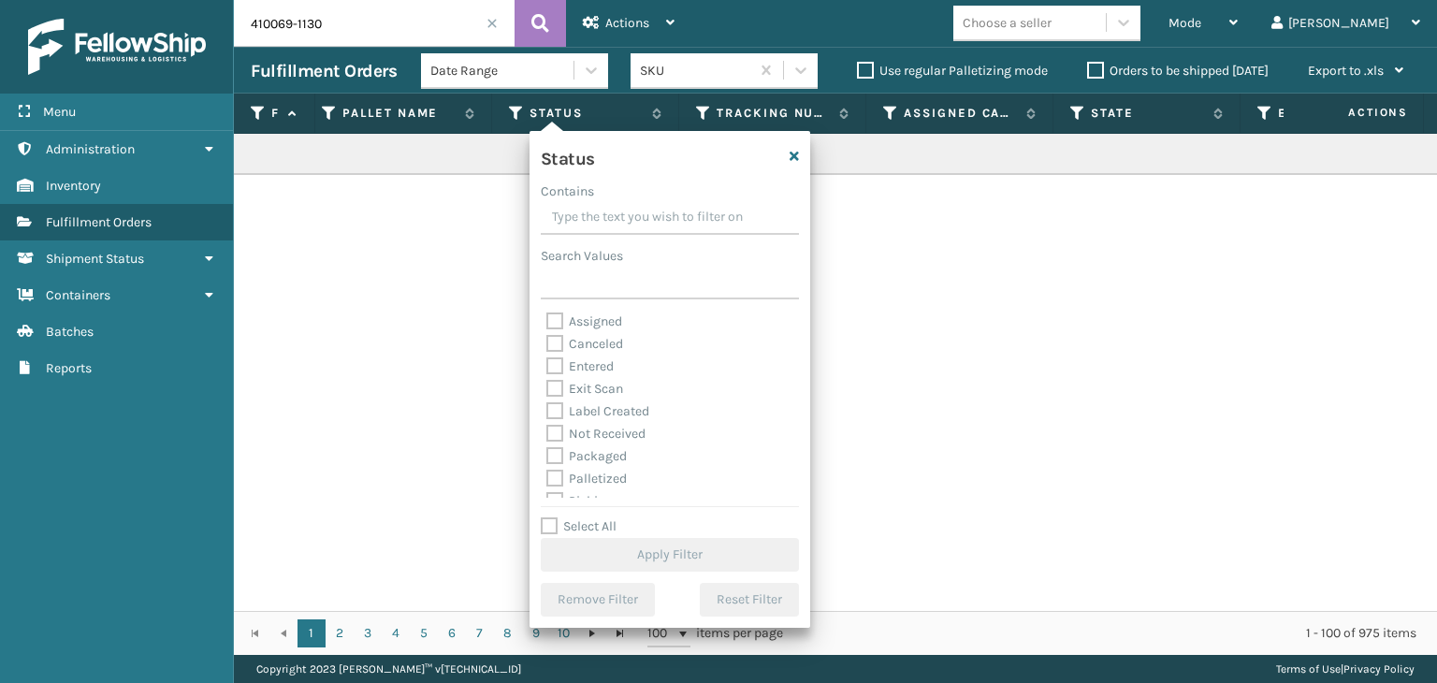
click at [607, 472] on label "Palletized" at bounding box center [586, 479] width 80 height 16
click at [547, 472] on input "Palletized" at bounding box center [546, 474] width 1 height 12
checkbox input "true"
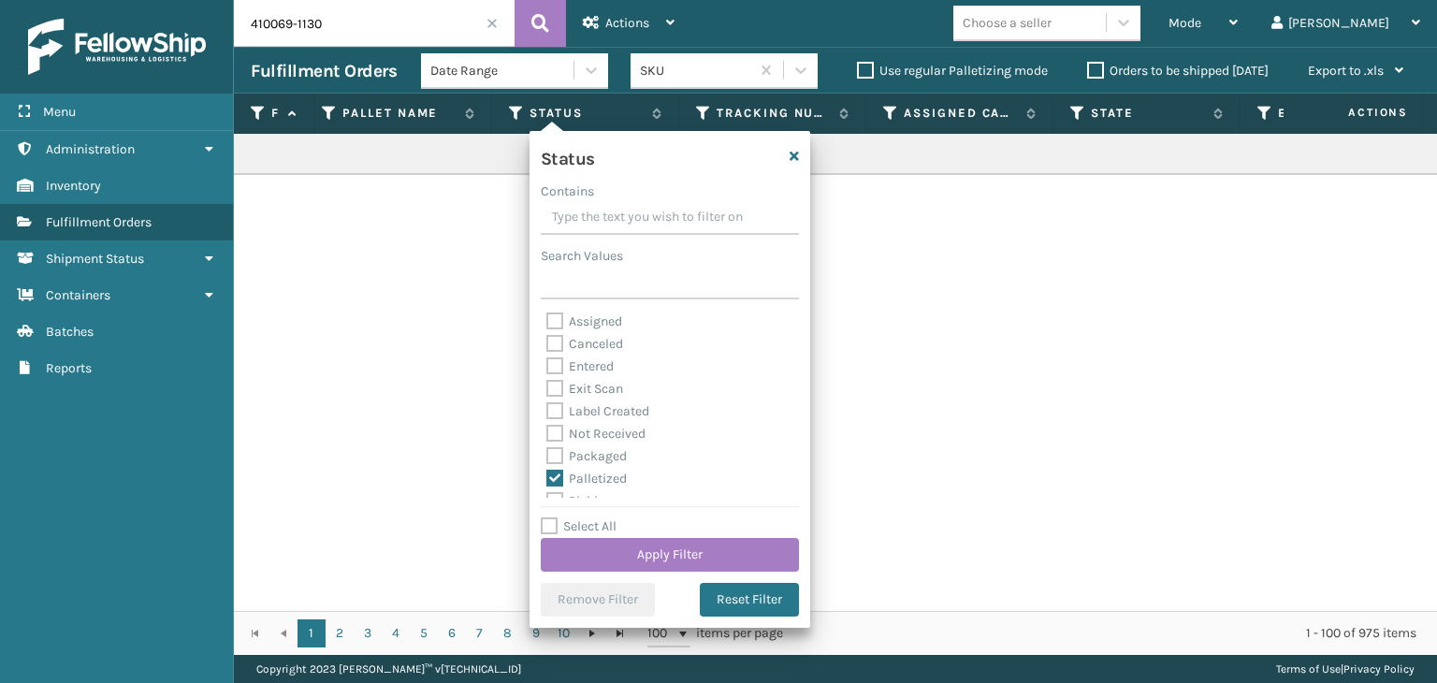
click at [592, 389] on label "Exit Scan" at bounding box center [584, 389] width 77 height 16
click at [547, 389] on input "Exit Scan" at bounding box center [546, 384] width 1 height 12
checkbox input "true"
click at [681, 557] on button "Apply Filter" at bounding box center [670, 555] width 258 height 34
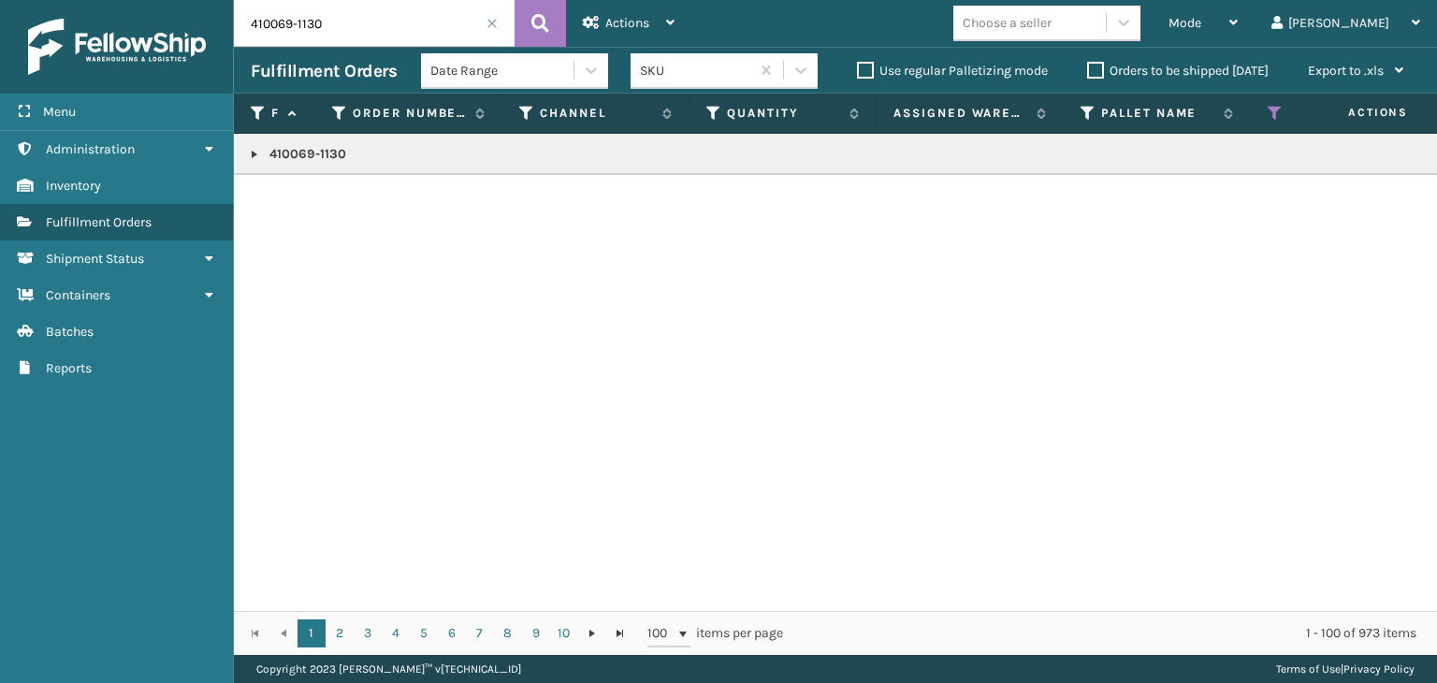
click at [516, 65] on div "Date Range" at bounding box center [502, 71] width 145 height 20
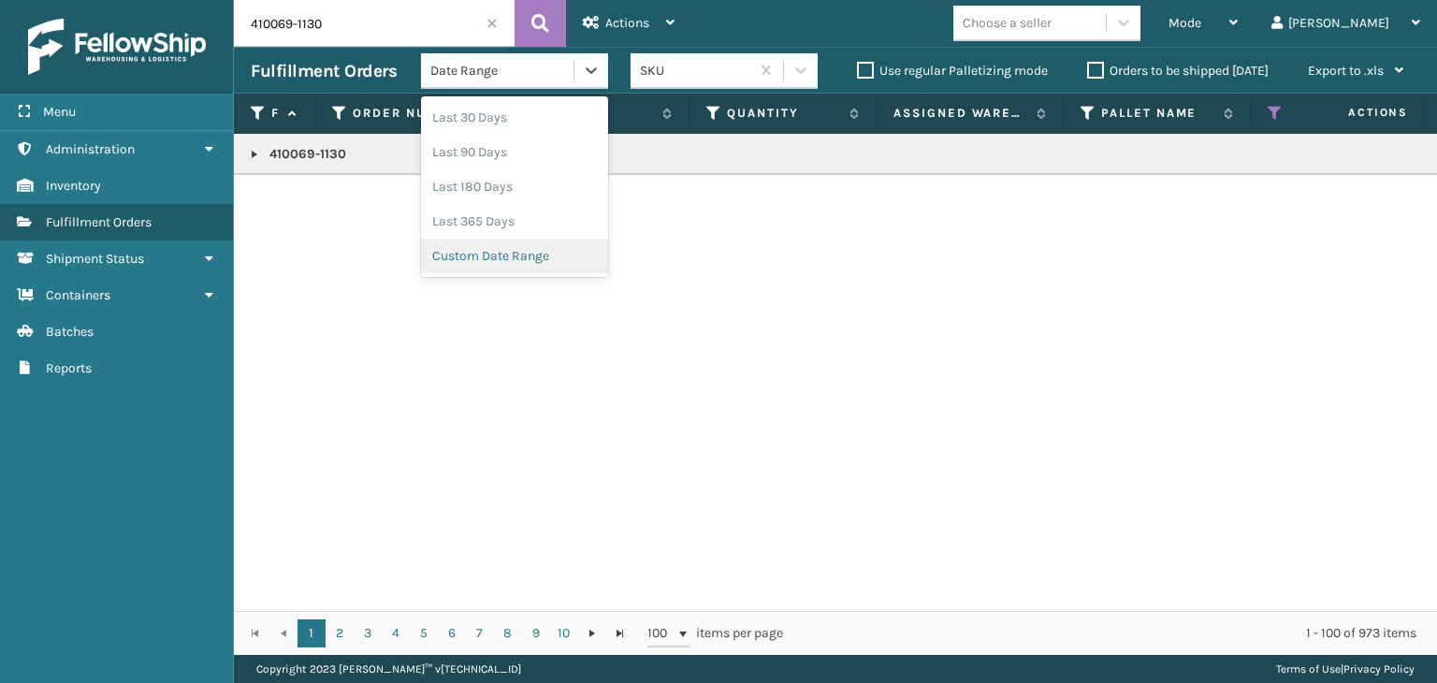
click at [522, 243] on div "Custom Date Range" at bounding box center [514, 256] width 187 height 35
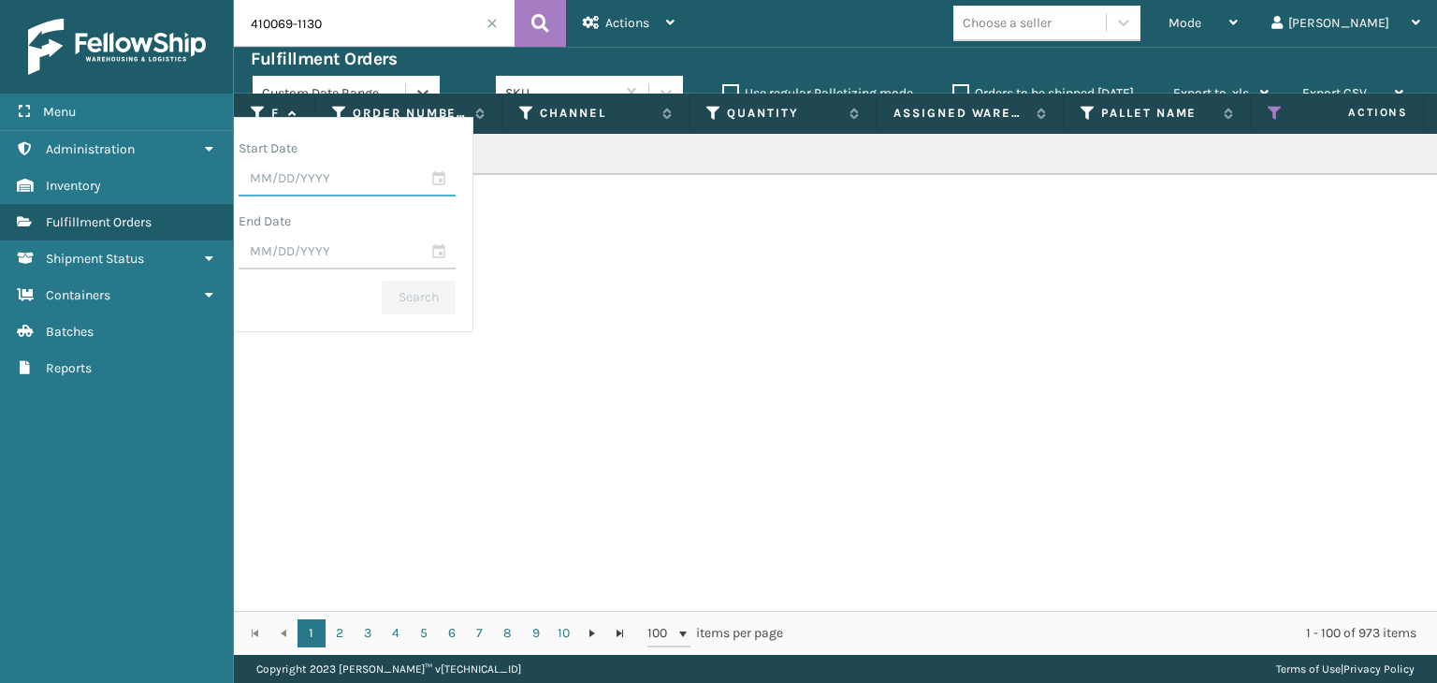
click at [456, 178] on input "text" at bounding box center [347, 180] width 217 height 34
click at [316, 386] on div "23" at bounding box center [302, 390] width 28 height 28
type input "[DATE]"
click at [456, 237] on input "text" at bounding box center [347, 253] width 217 height 34
click at [381, 454] on div "25" at bounding box center [367, 463] width 28 height 28
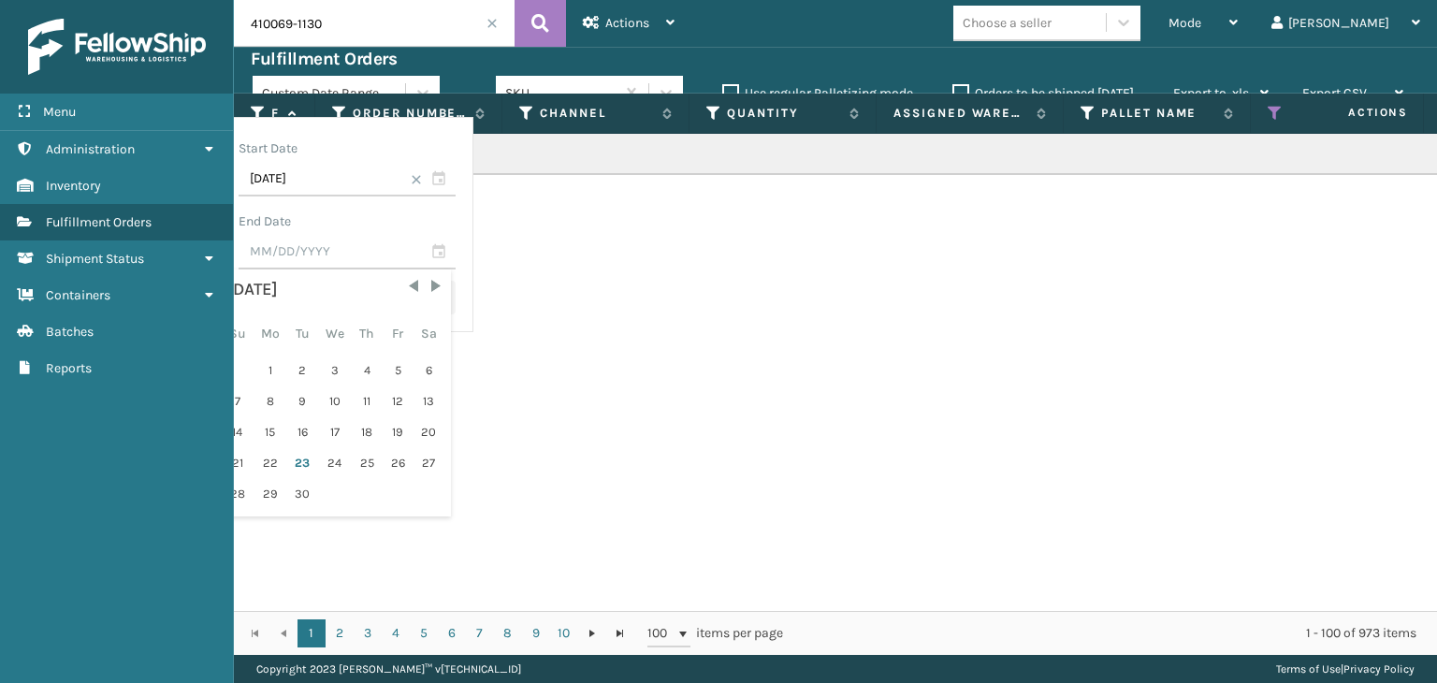
type input "[DATE]"
click at [456, 302] on button "Search" at bounding box center [419, 298] width 74 height 34
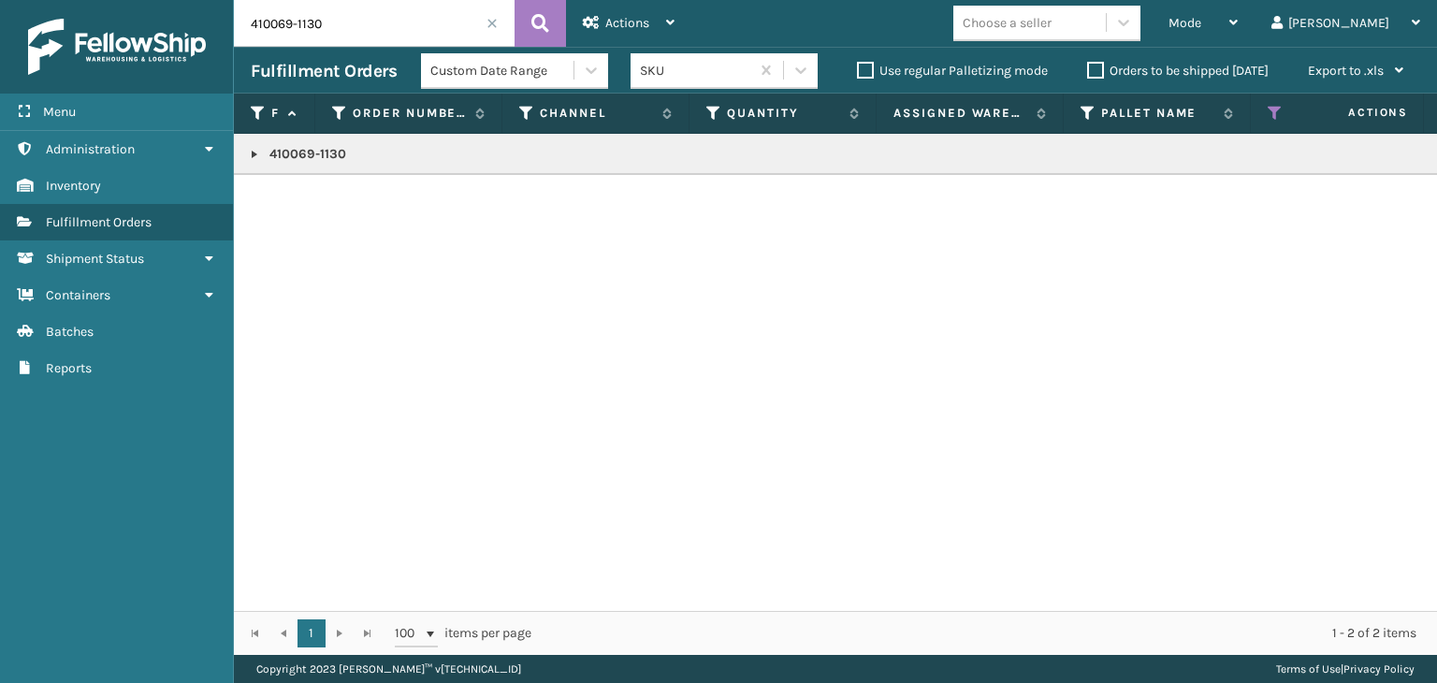
click at [256, 150] on link at bounding box center [254, 154] width 15 height 15
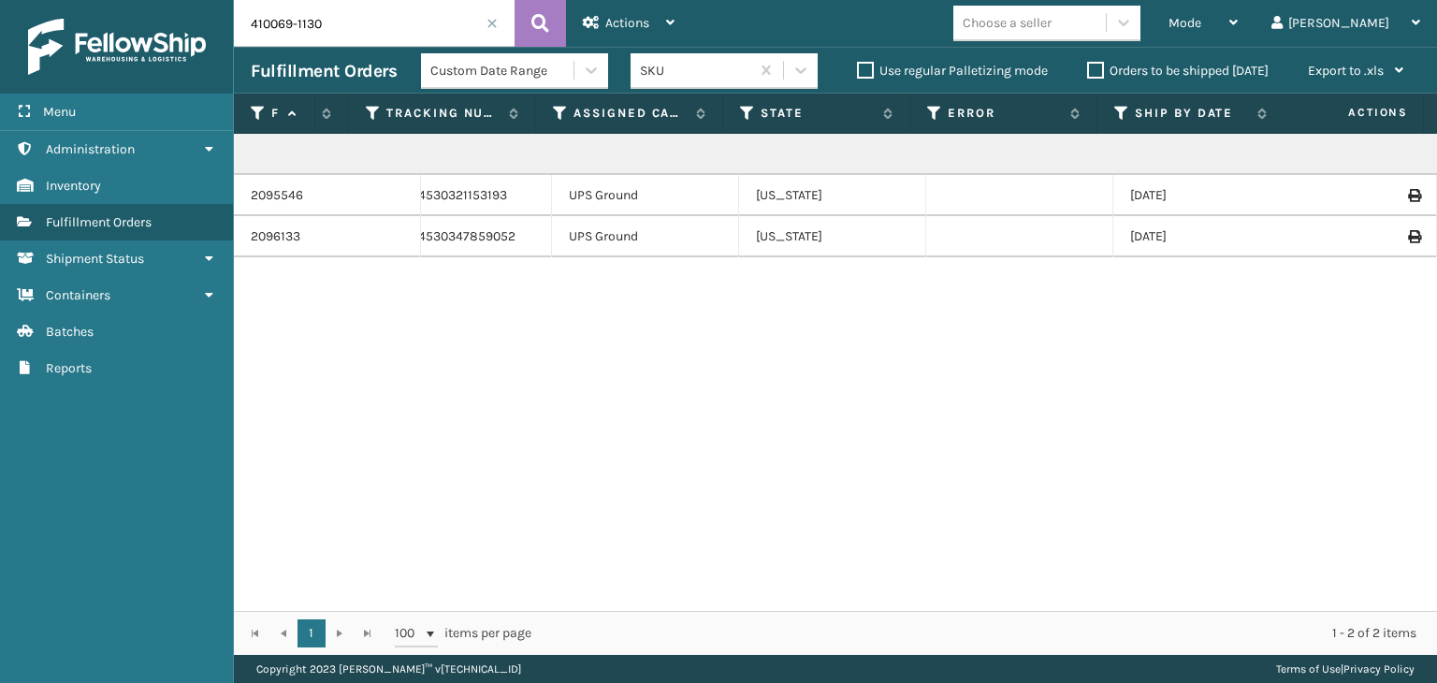
scroll to position [0, 1228]
